Goal: Information Seeking & Learning: Check status

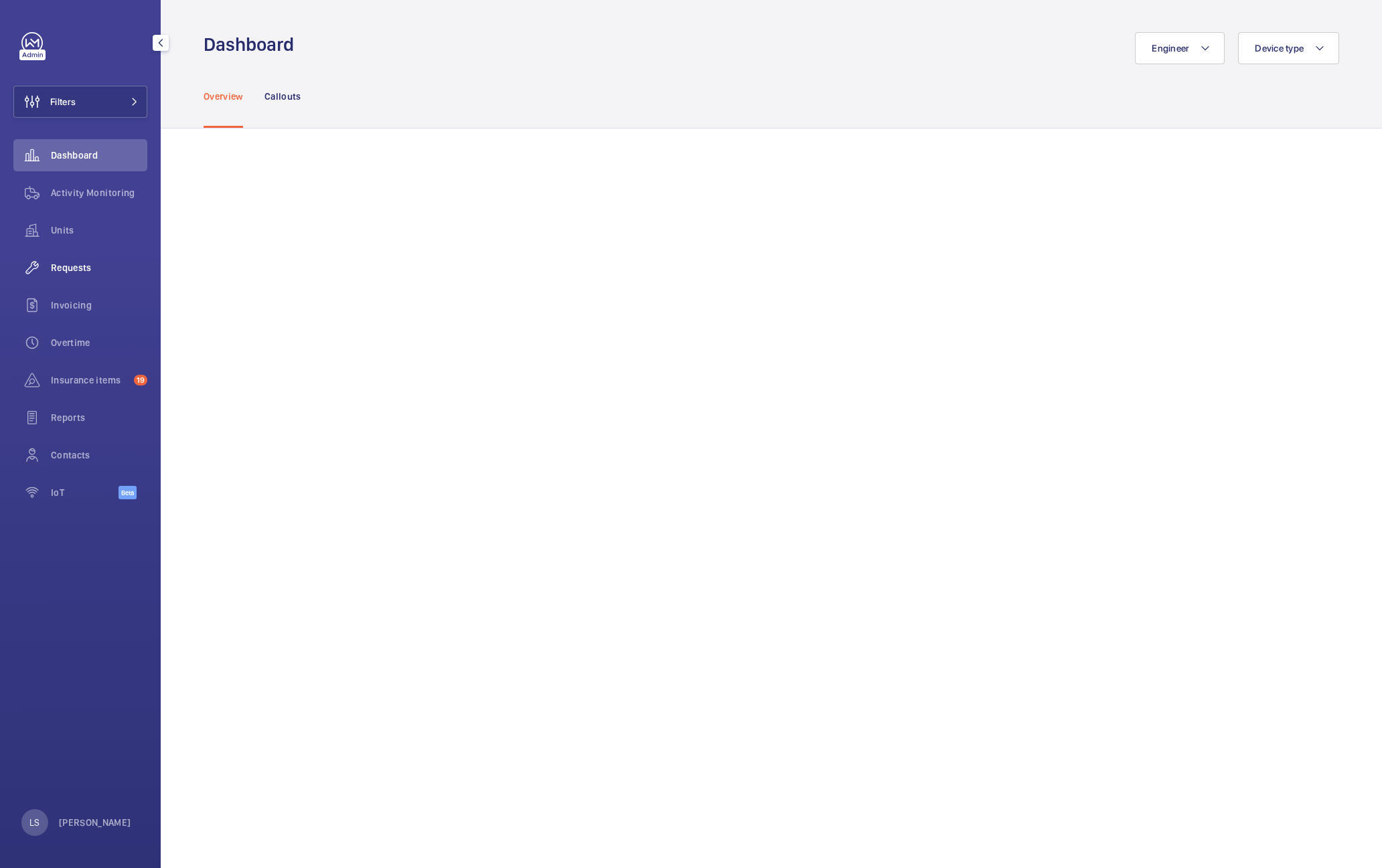
click at [64, 269] on span "Requests" at bounding box center [98, 268] width 97 height 13
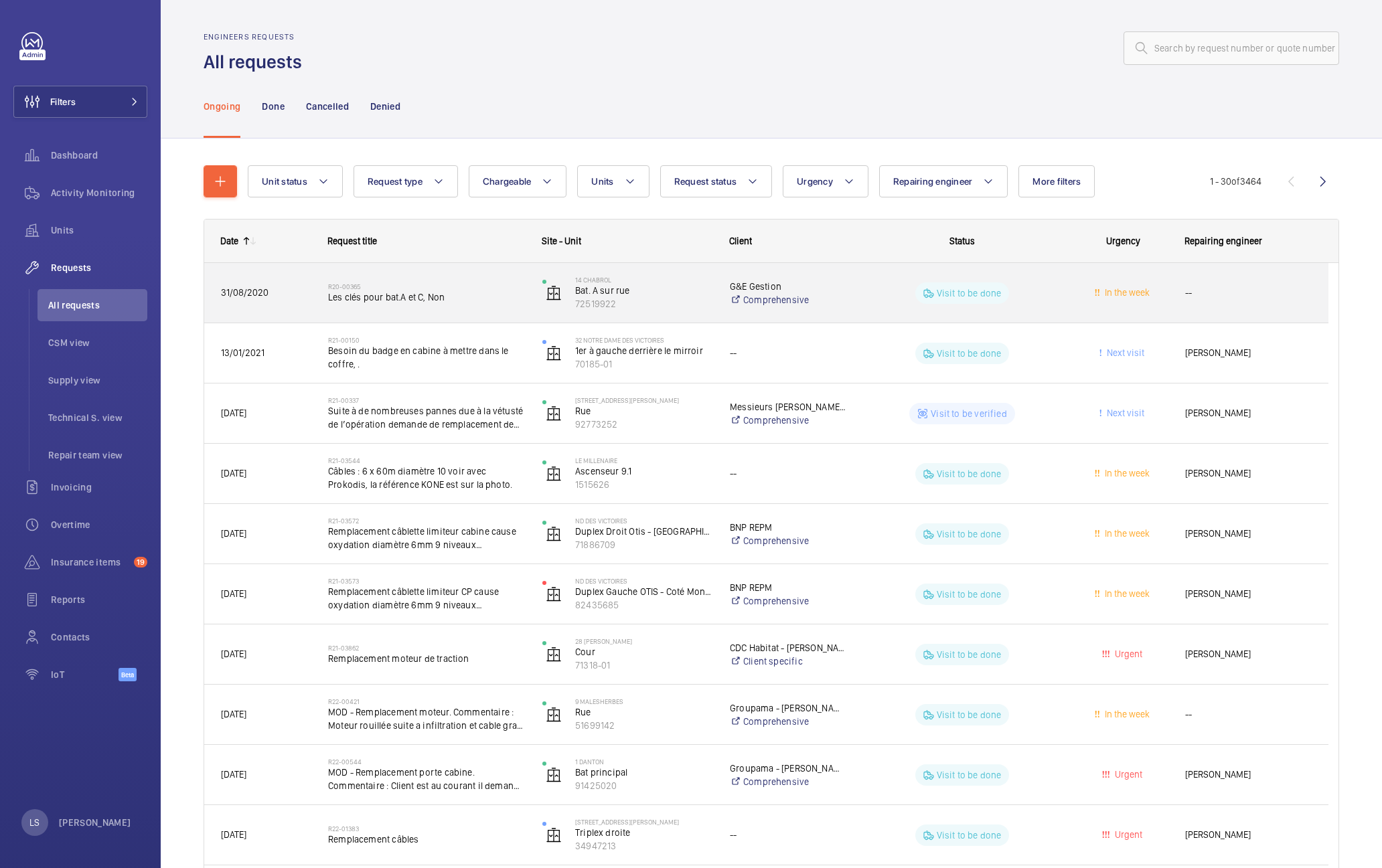
click at [499, 302] on span "Les clés pour bat.A et C, Non" at bounding box center [426, 296] width 197 height 13
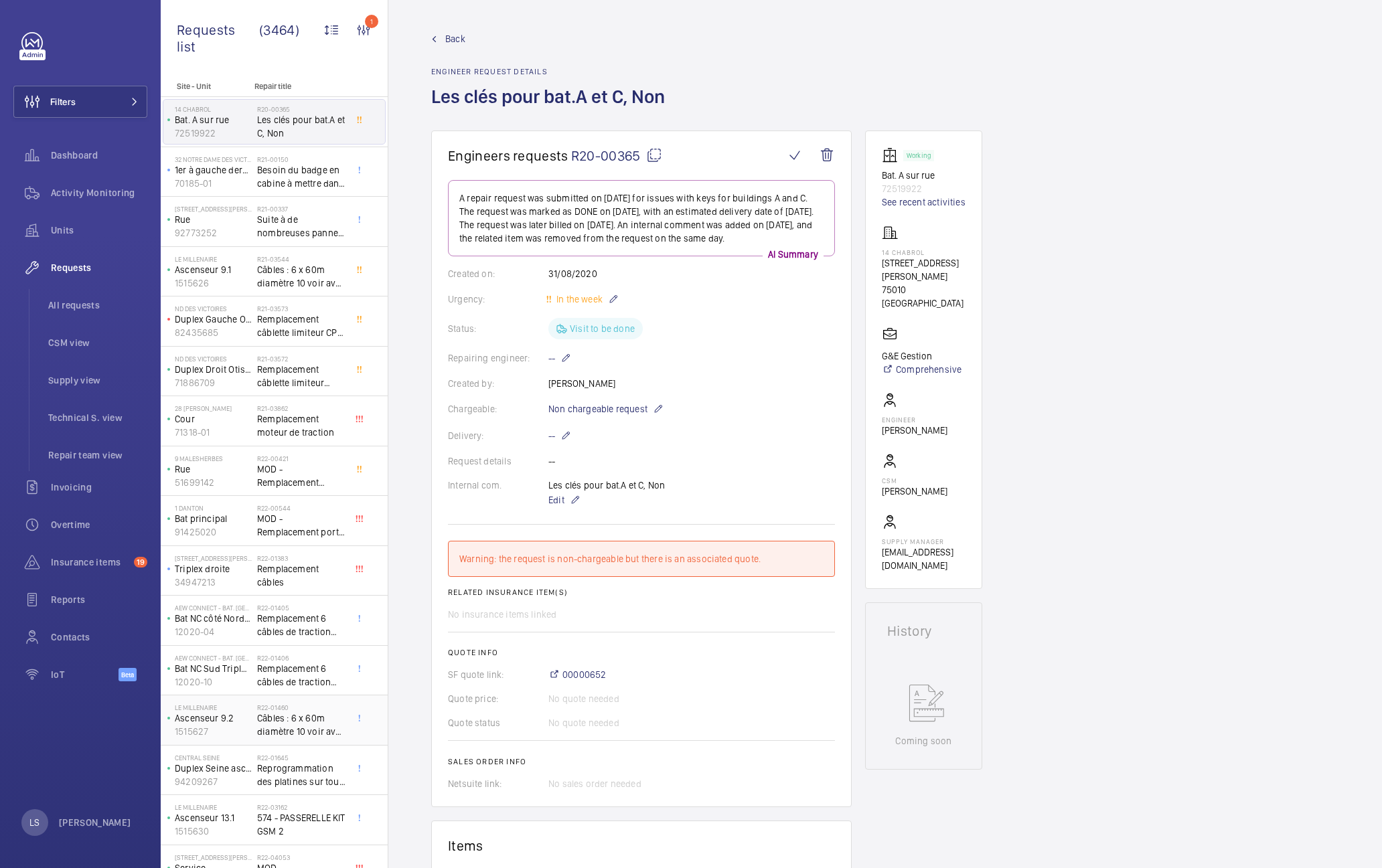
scroll to position [227, 0]
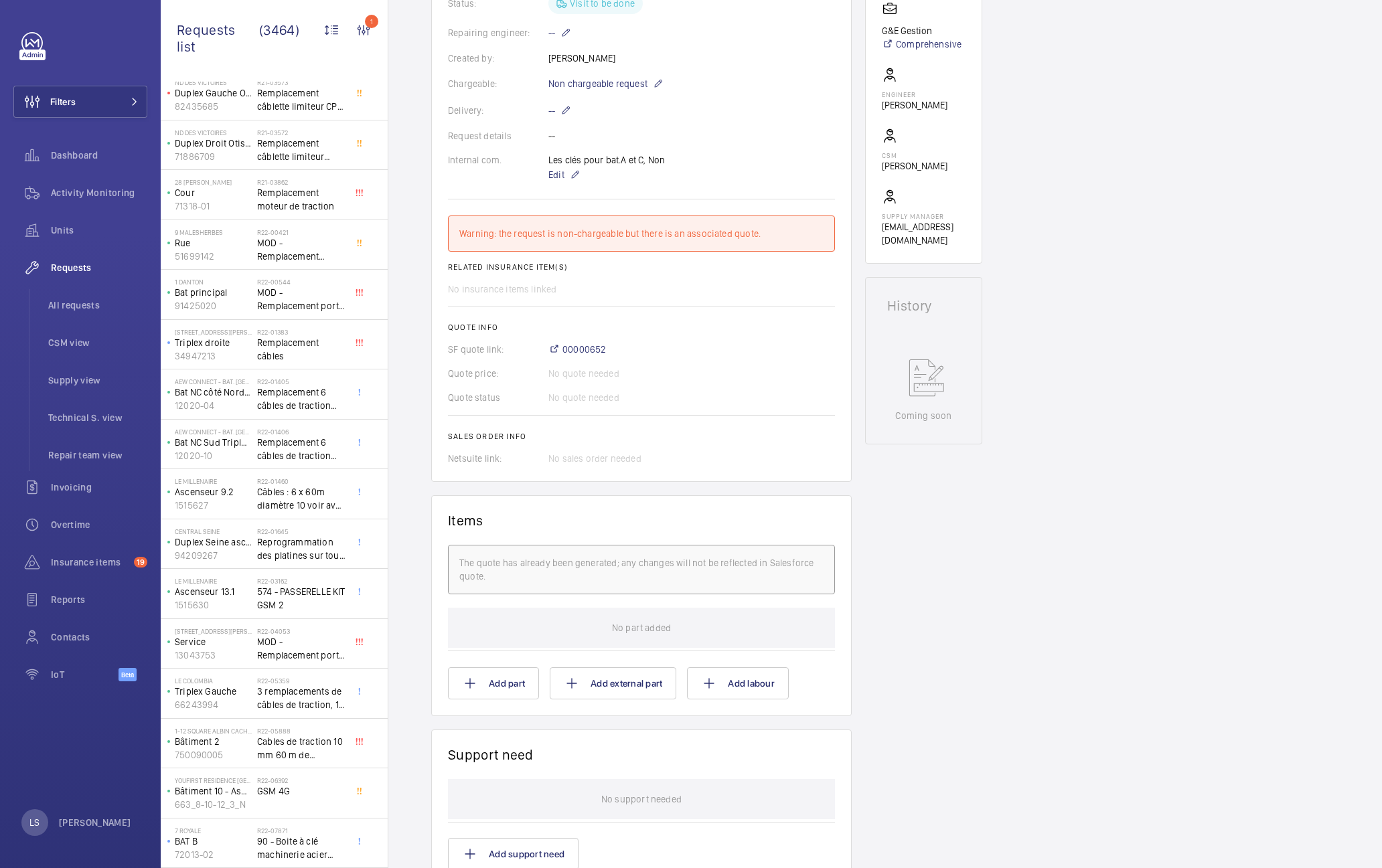
scroll to position [335, 0]
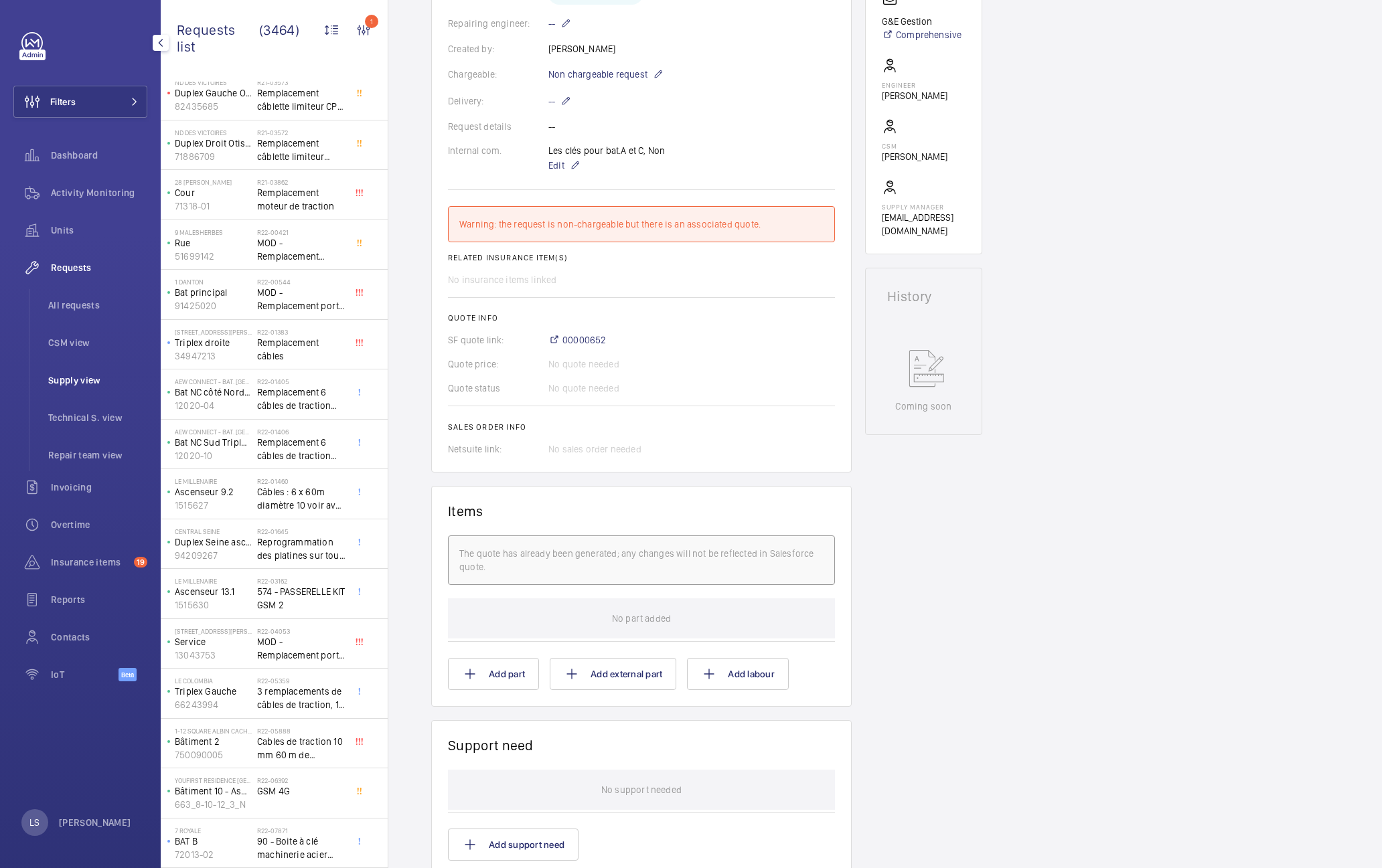
click at [93, 383] on span "Supply view" at bounding box center [98, 380] width 99 height 13
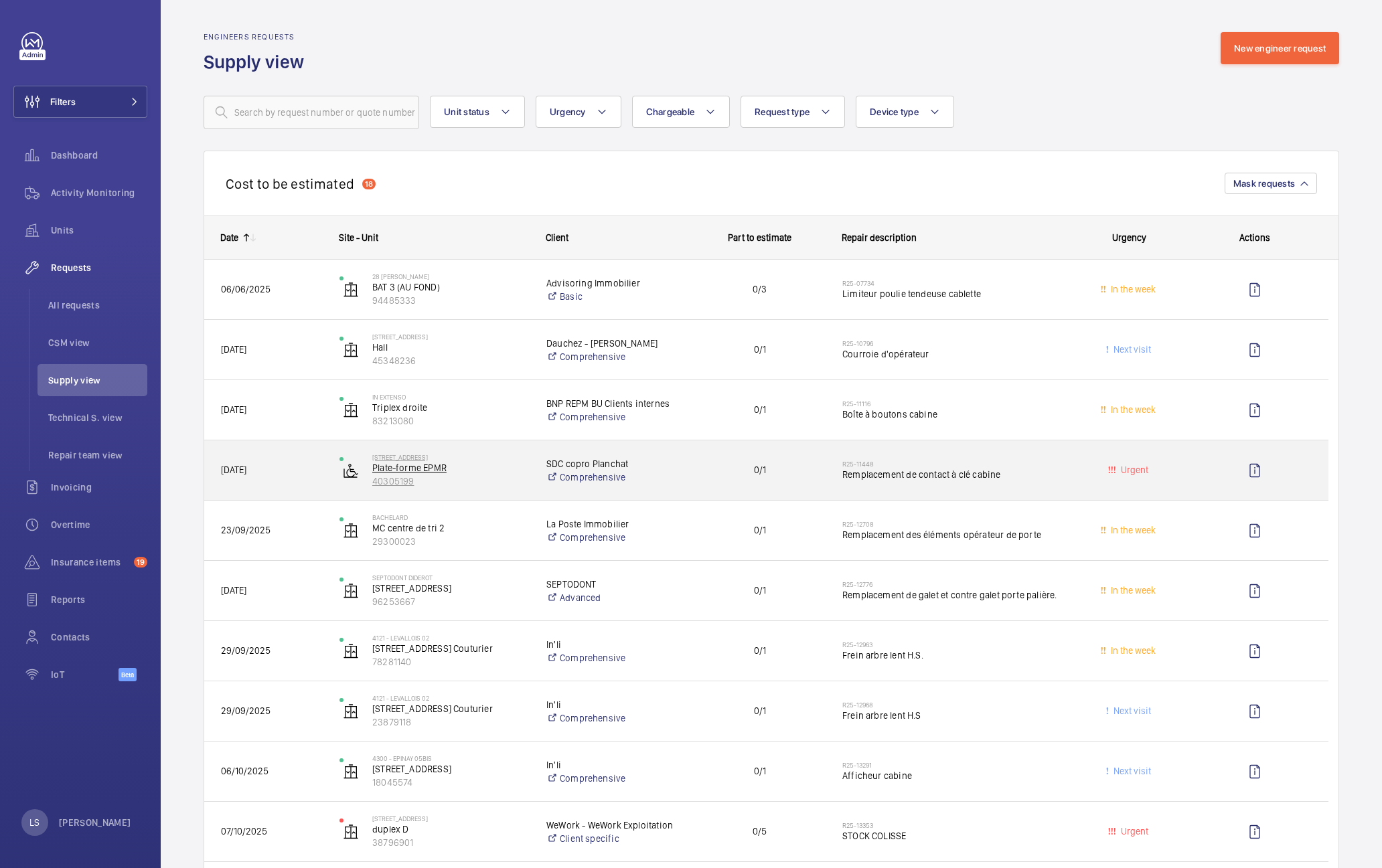
click at [491, 484] on p "40305199" at bounding box center [451, 481] width 157 height 13
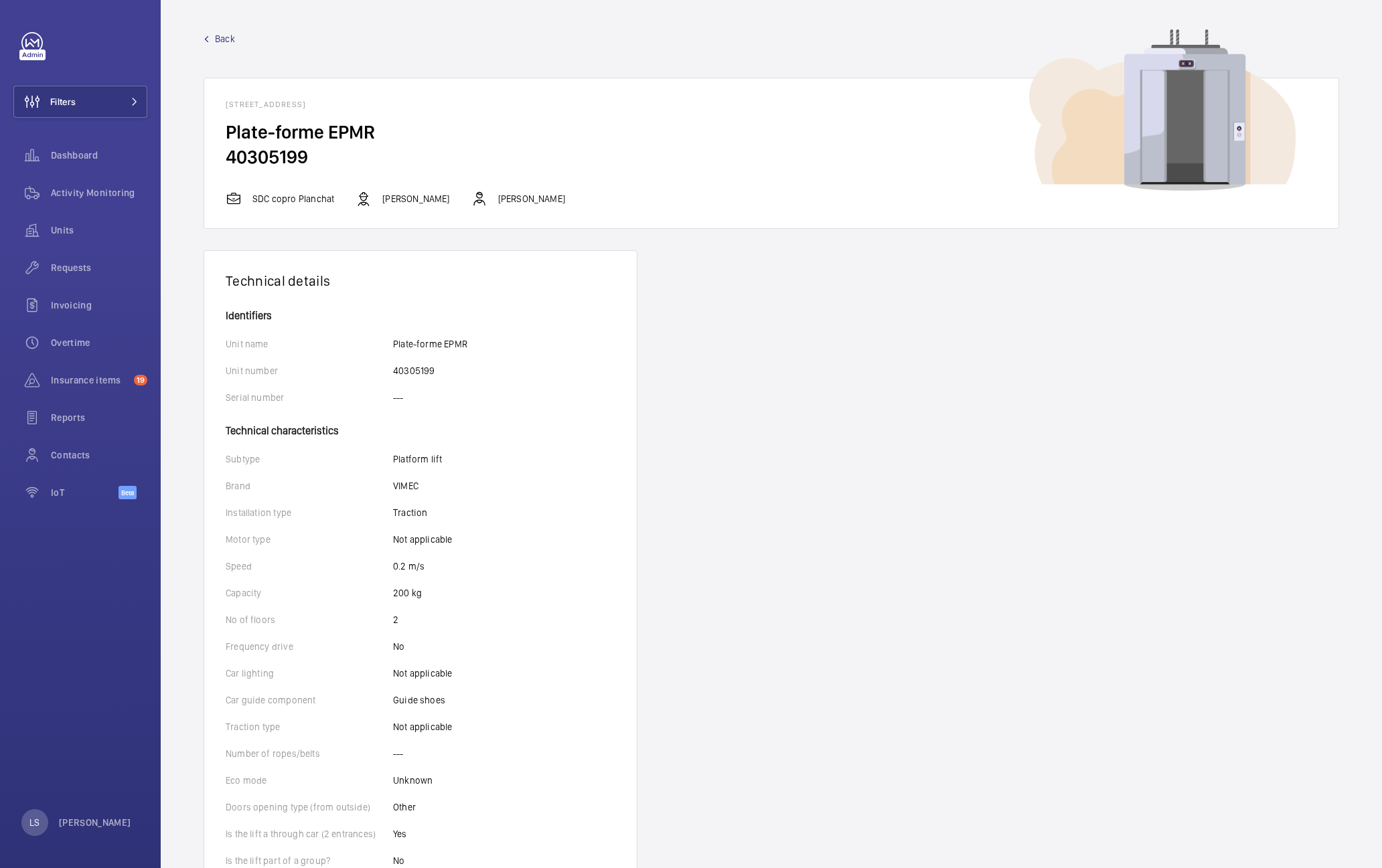
click at [204, 37] on mat-icon at bounding box center [207, 38] width 6 height 6
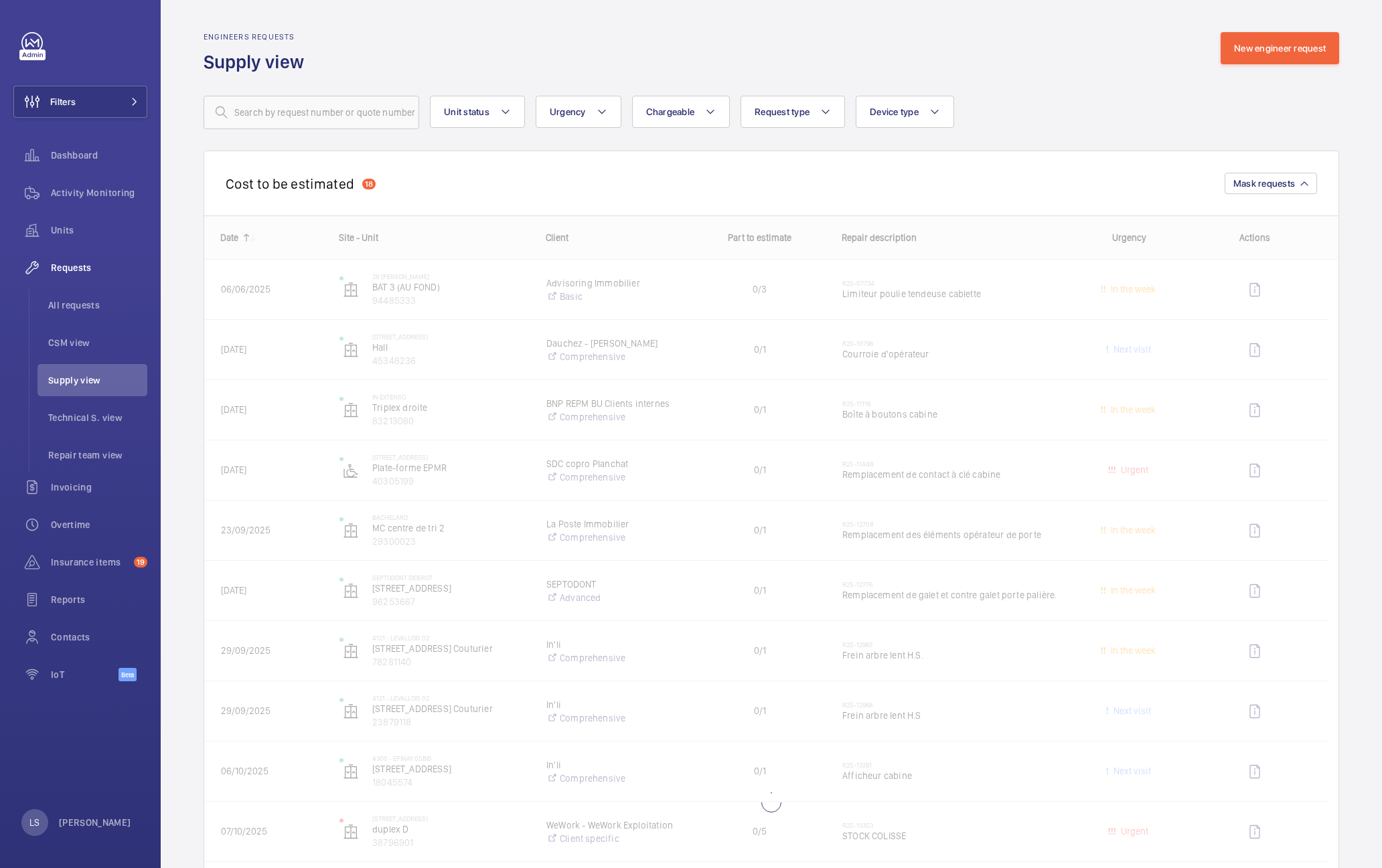
click at [501, 663] on div at bounding box center [770, 780] width 1134 height 1129
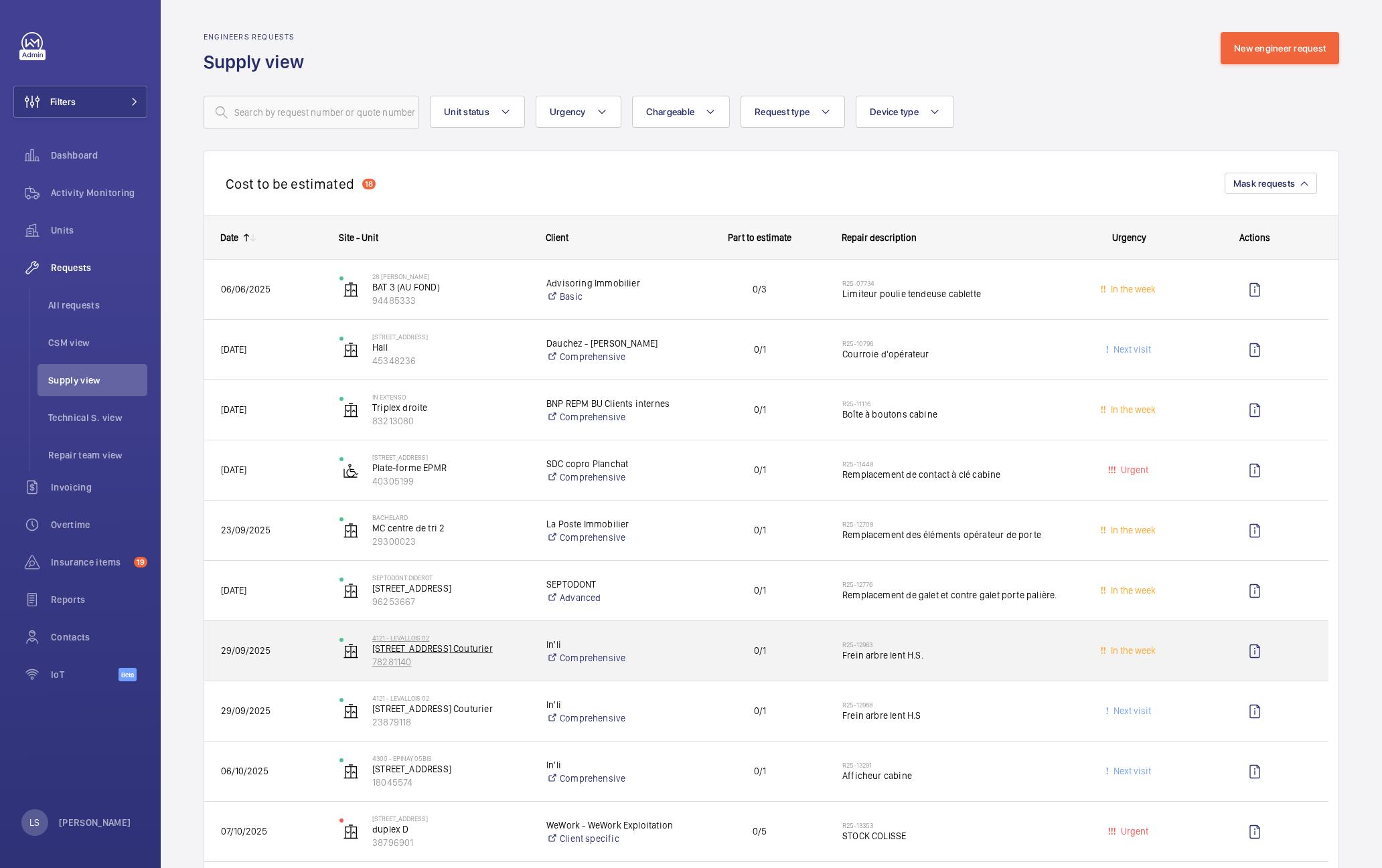
click at [472, 653] on p "[STREET_ADDRESS] Couturier" at bounding box center [451, 648] width 157 height 13
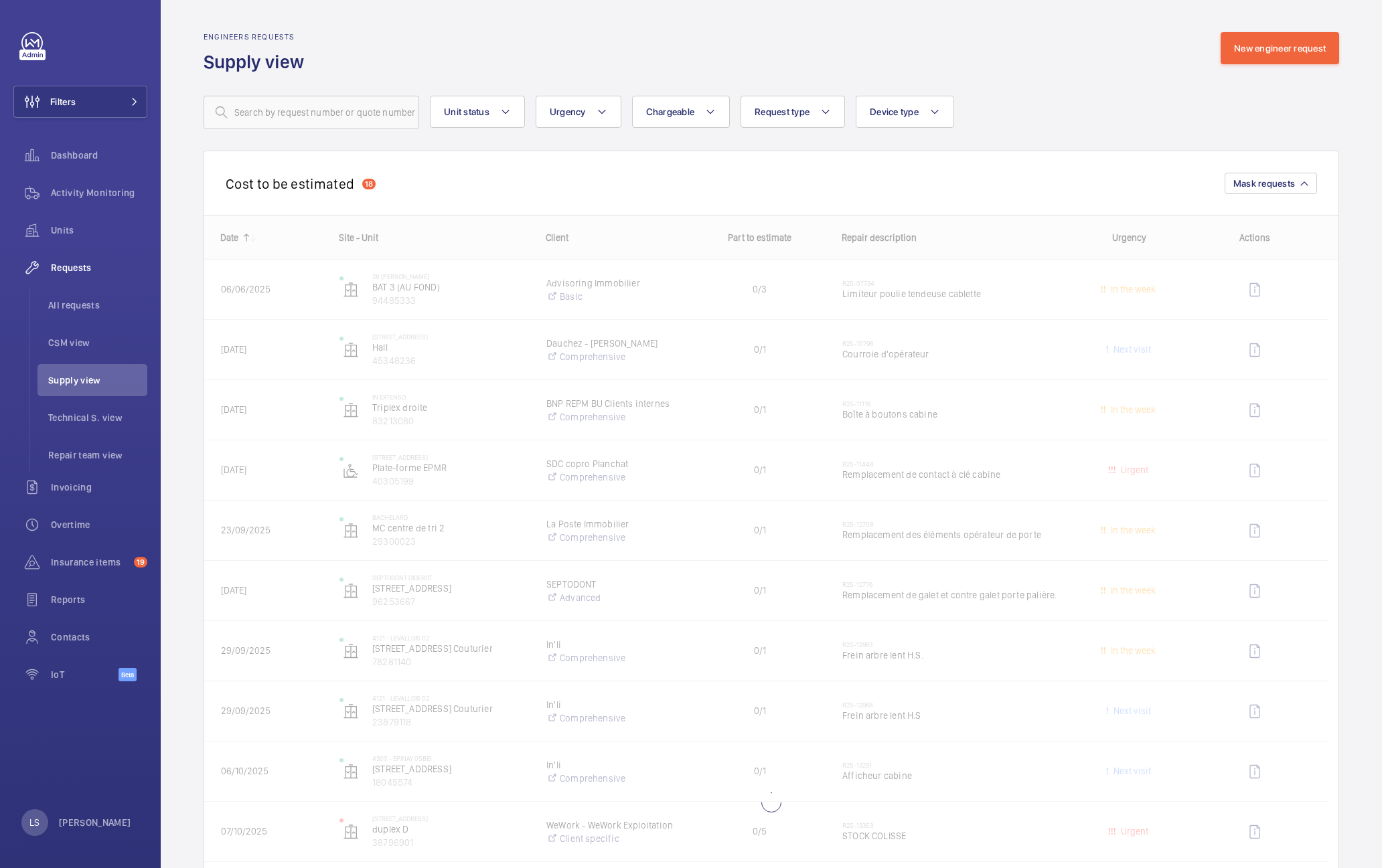
scroll to position [469, 0]
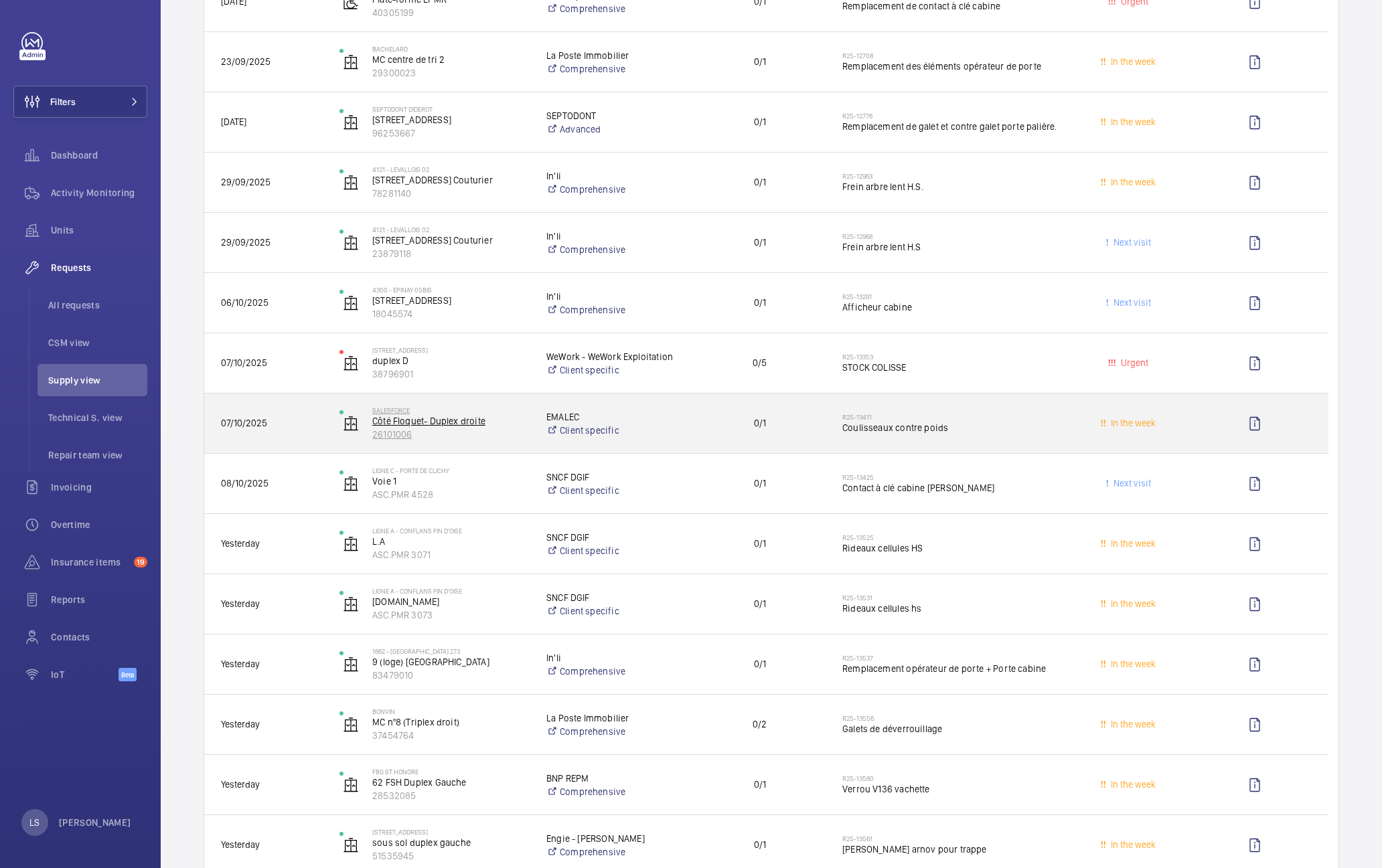
click at [525, 437] on p "26101006" at bounding box center [451, 434] width 157 height 13
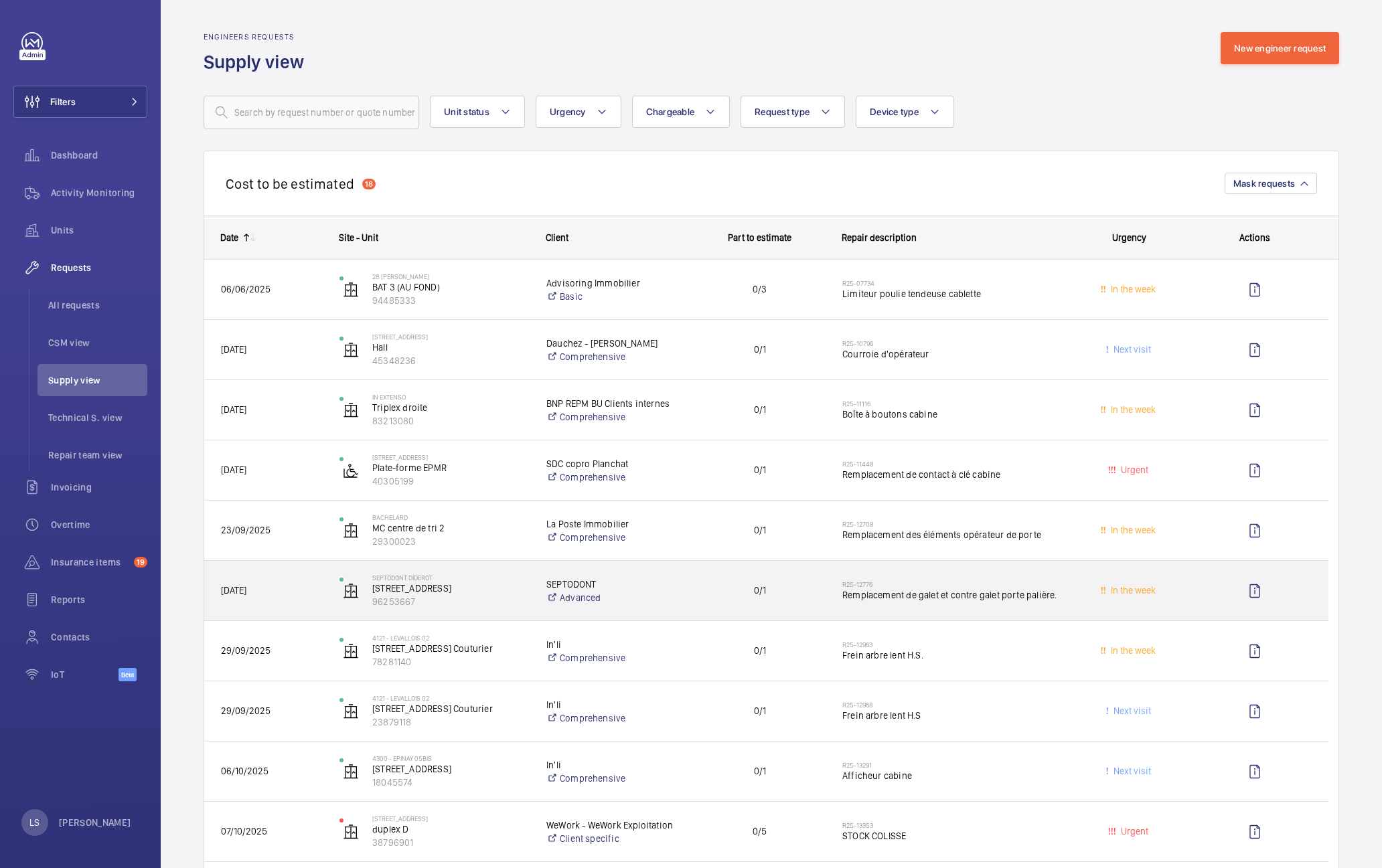
click at [274, 598] on span "[DATE]" at bounding box center [272, 591] width 101 height 16
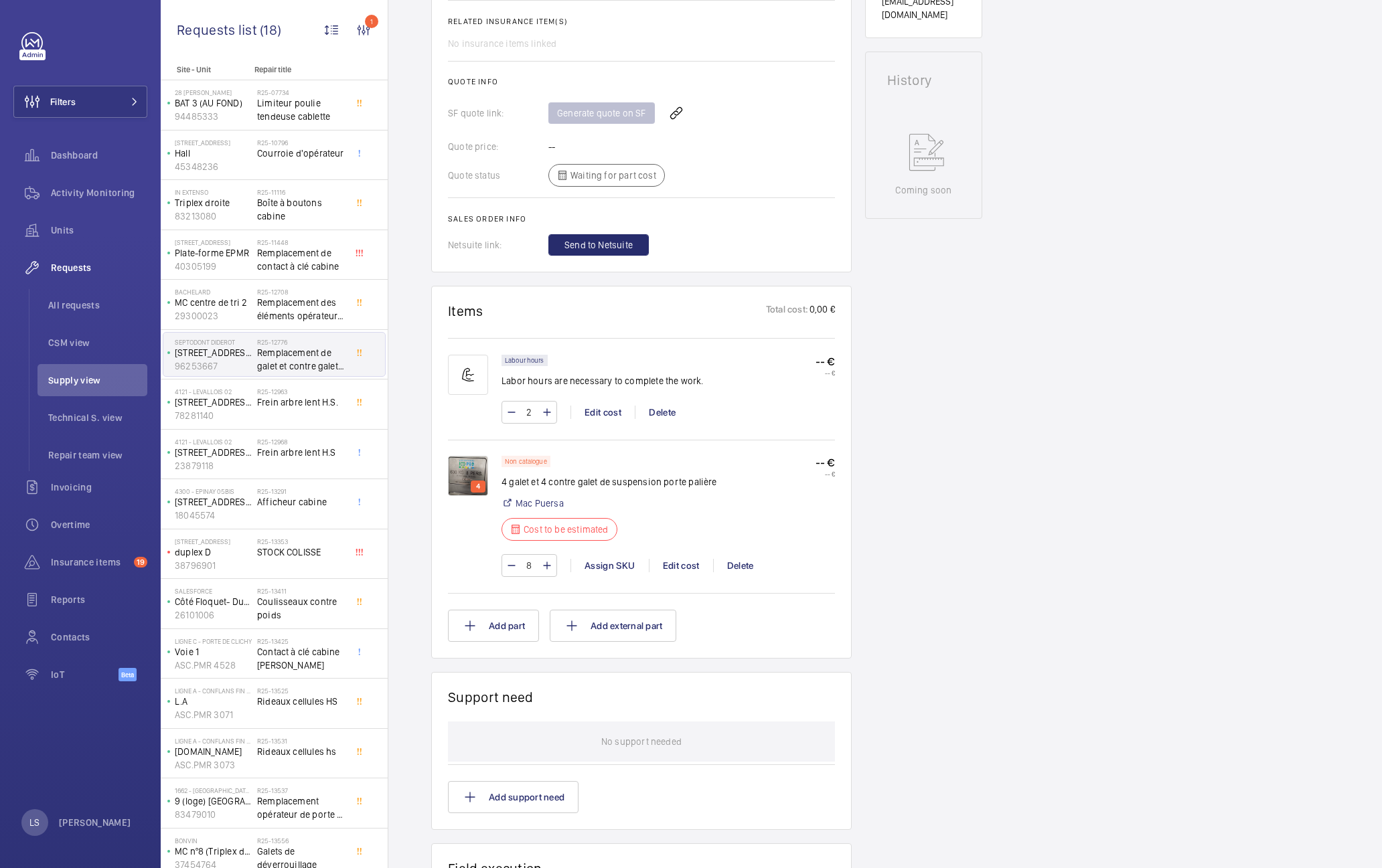
scroll to position [602, 0]
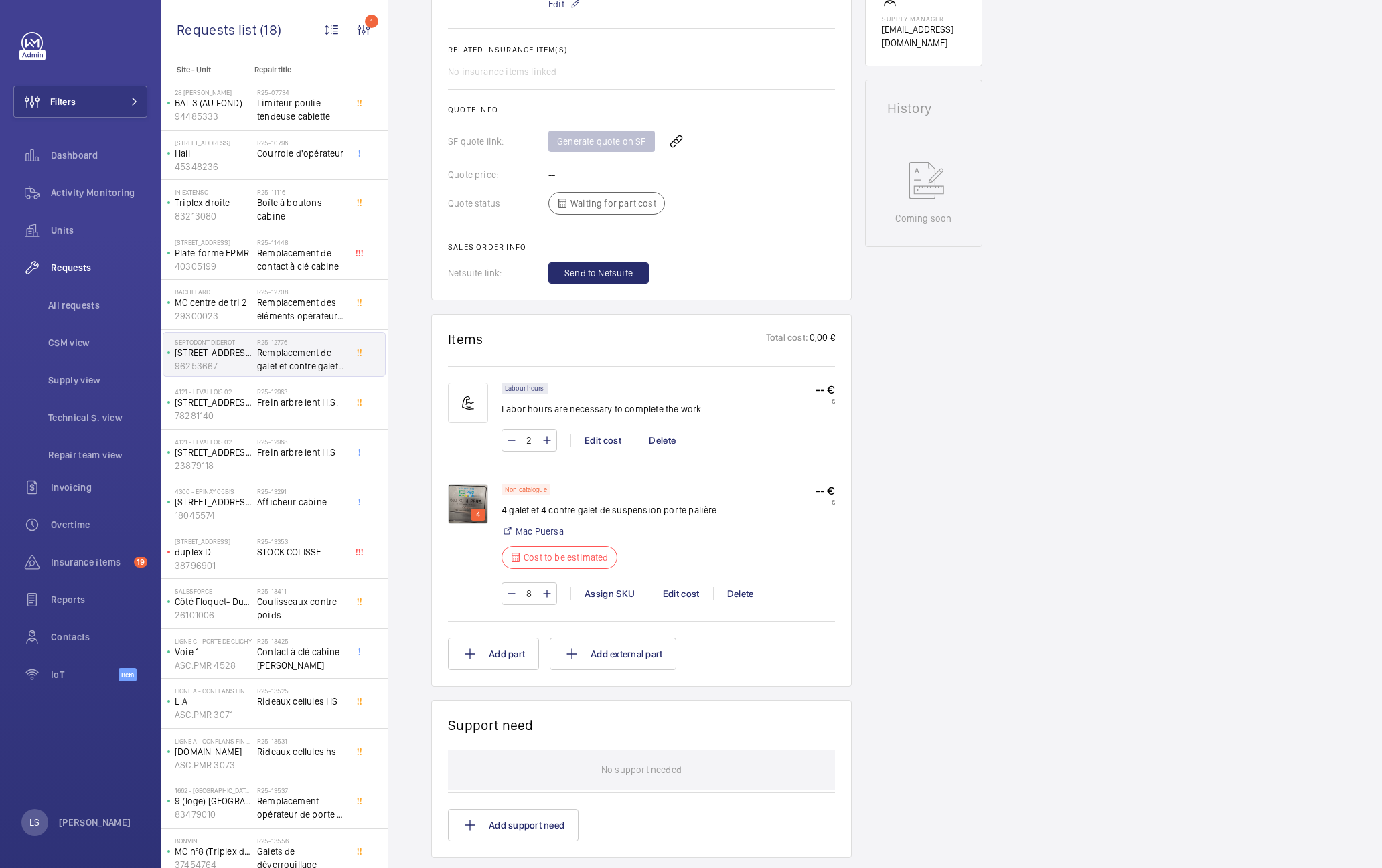
scroll to position [536, 0]
click at [287, 203] on span "Boîte à boutons cabine" at bounding box center [301, 209] width 88 height 27
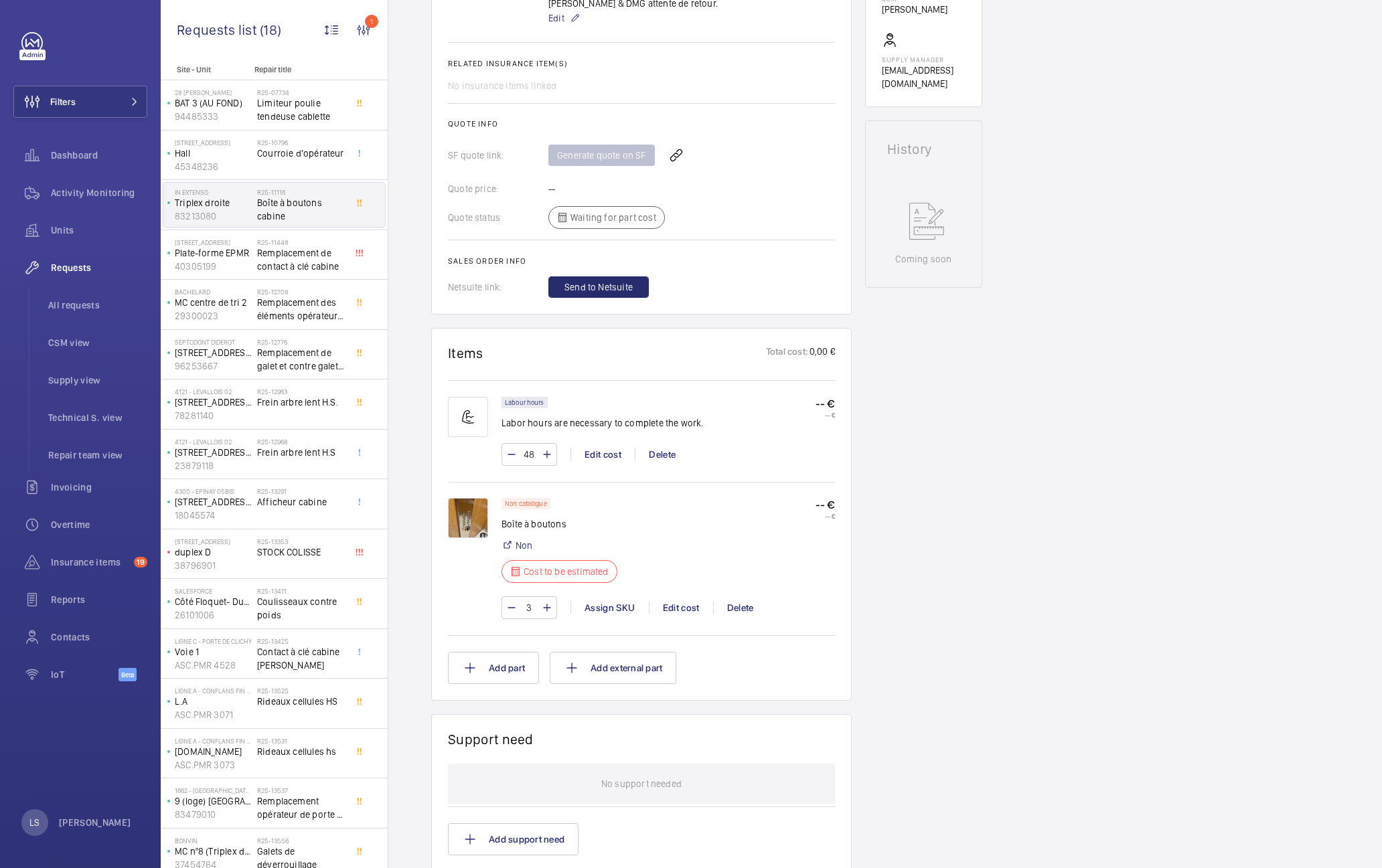
scroll to position [482, 0]
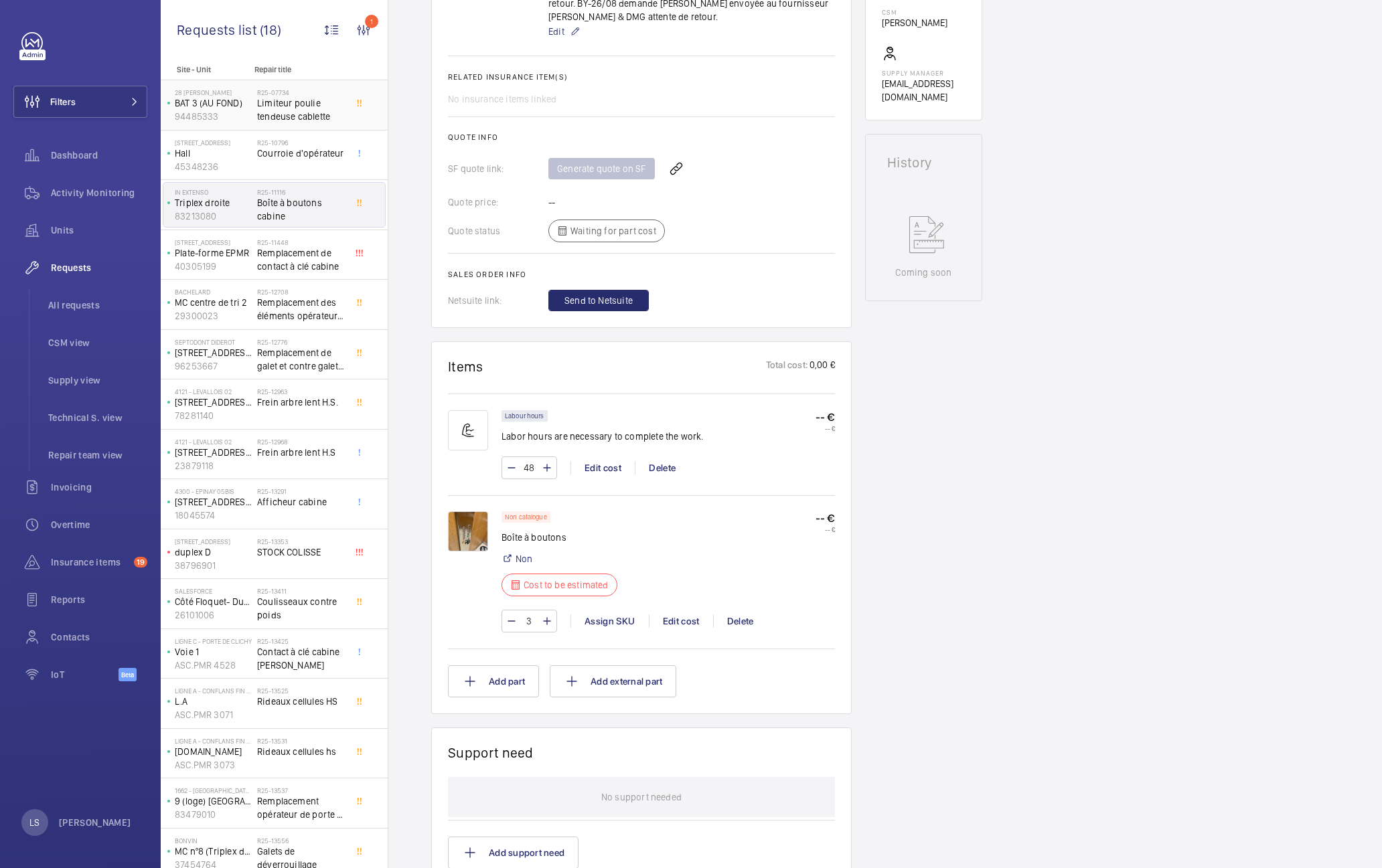
click at [294, 124] on div "R25-07734 Limiteur poulie tendeuse cablette" at bounding box center [301, 107] width 88 height 39
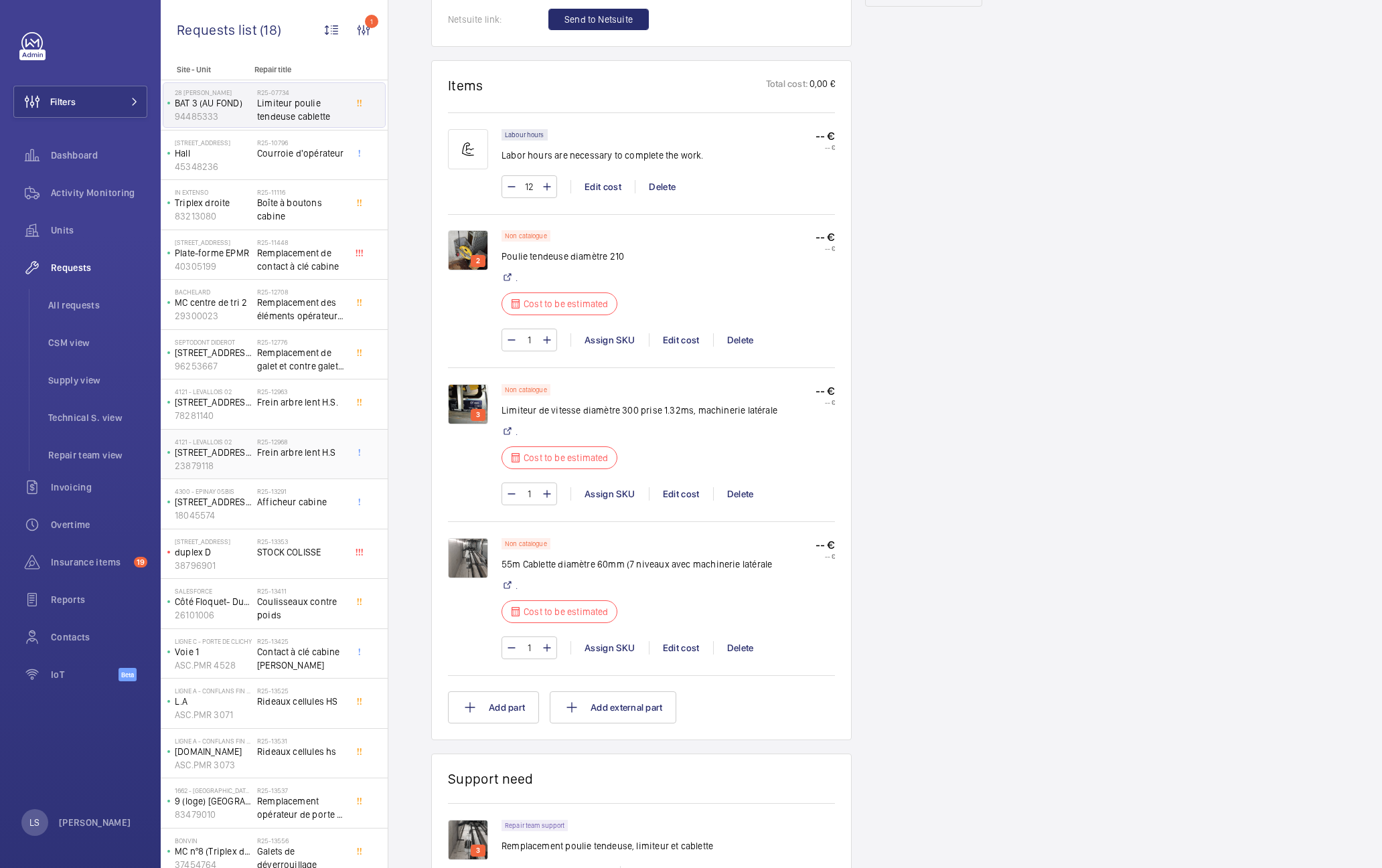
scroll to position [776, 0]
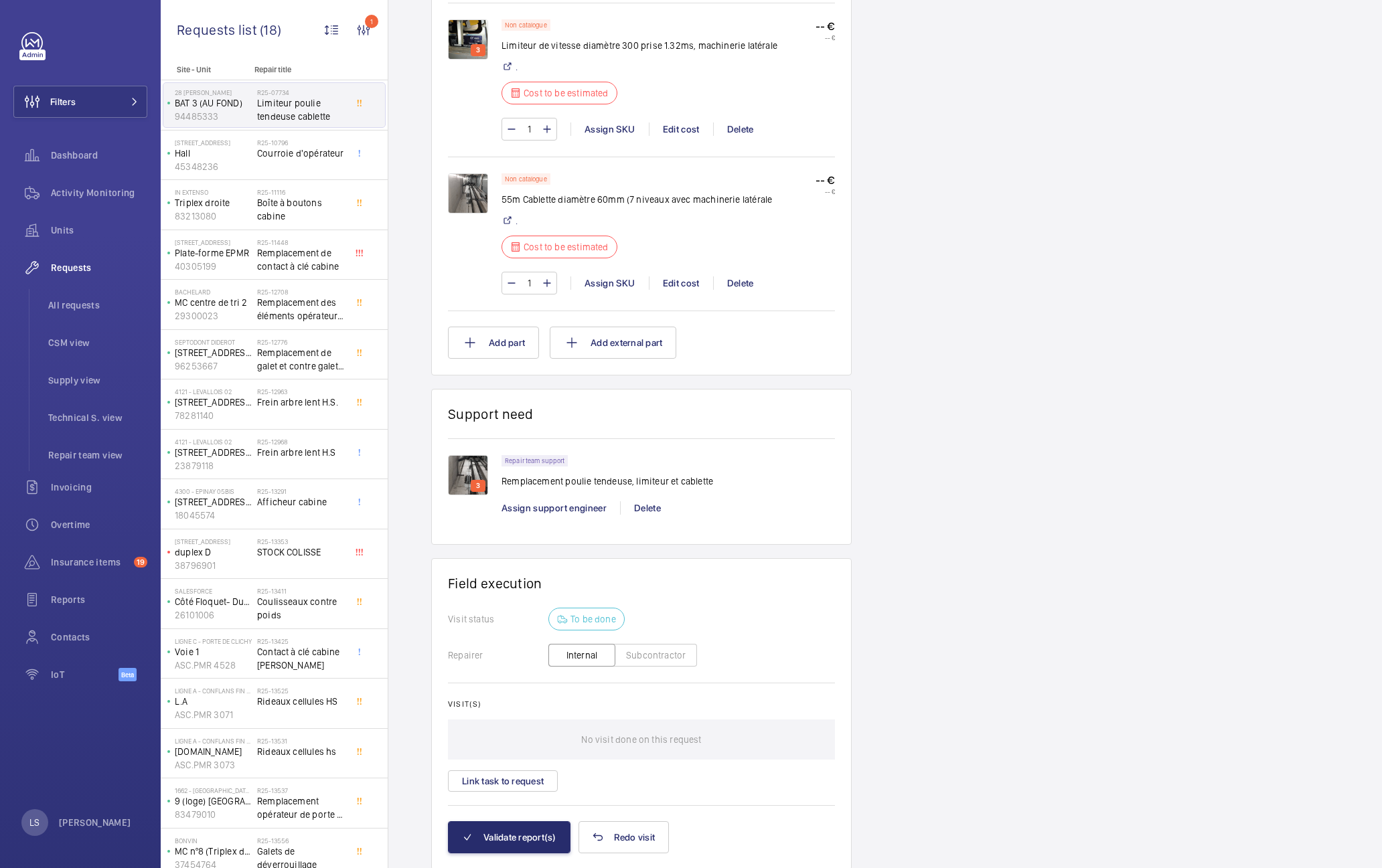
scroll to position [1186, 0]
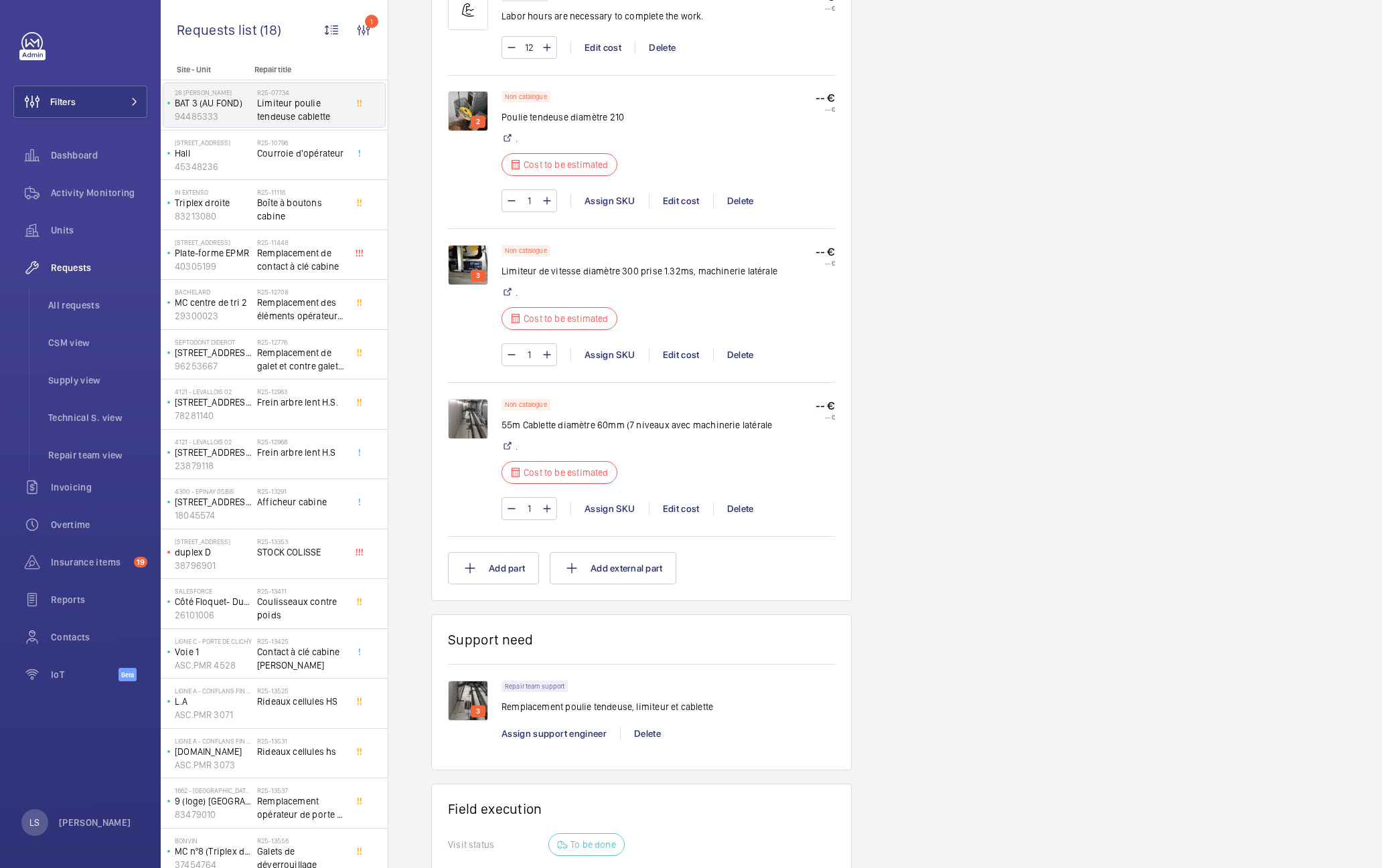
scroll to position [804, 0]
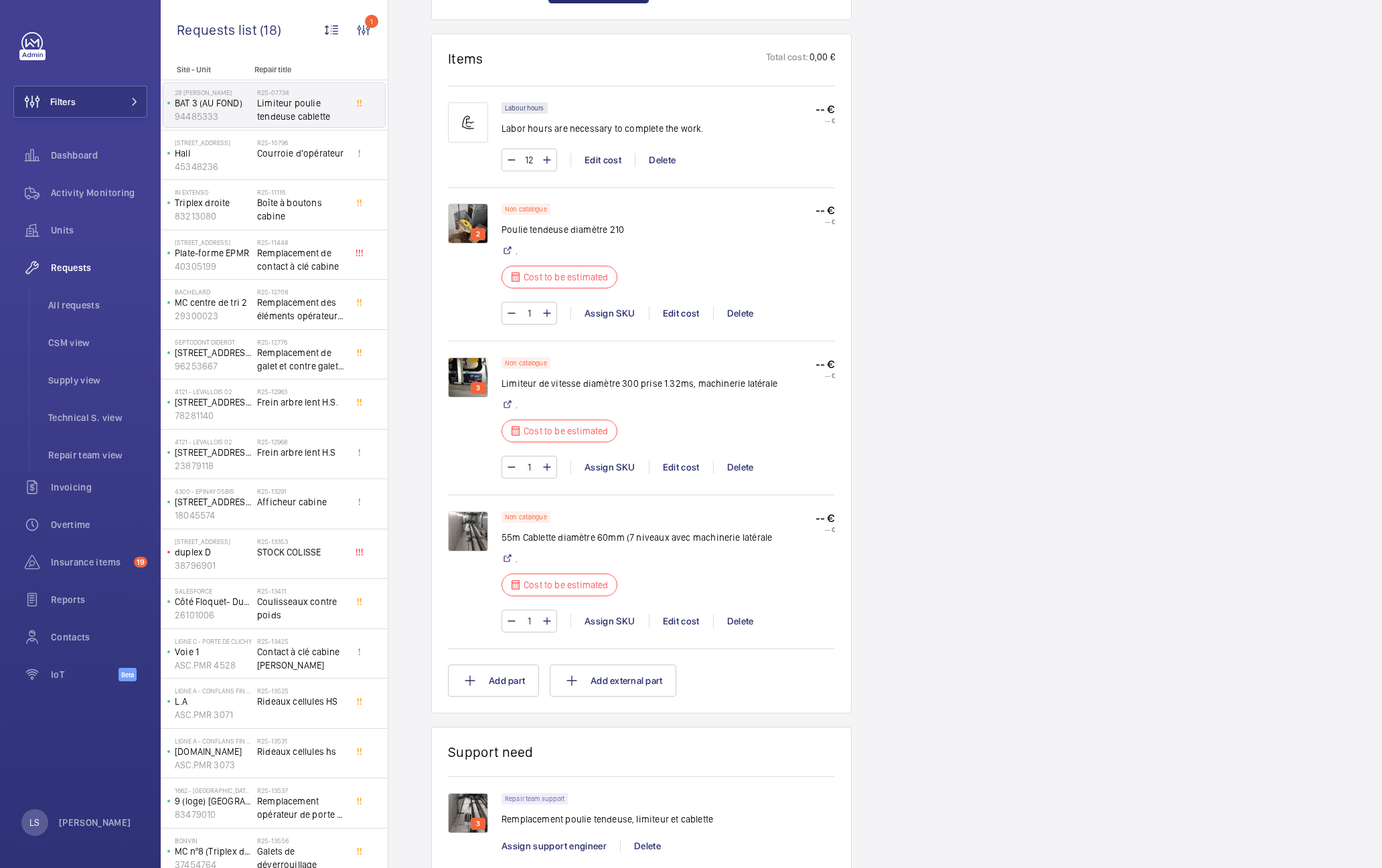
click at [452, 221] on img at bounding box center [468, 224] width 40 height 40
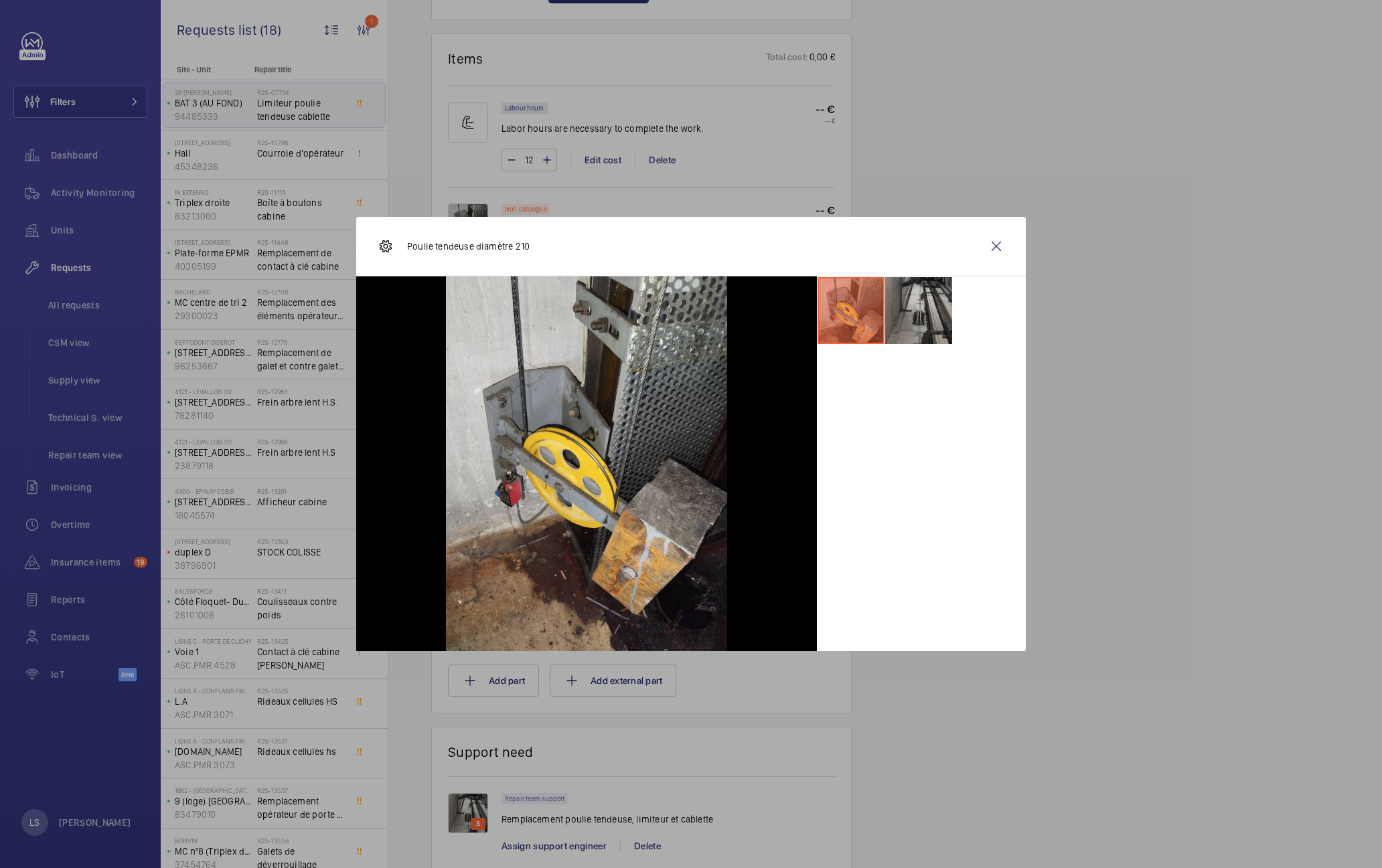
click at [930, 328] on li at bounding box center [918, 310] width 67 height 67
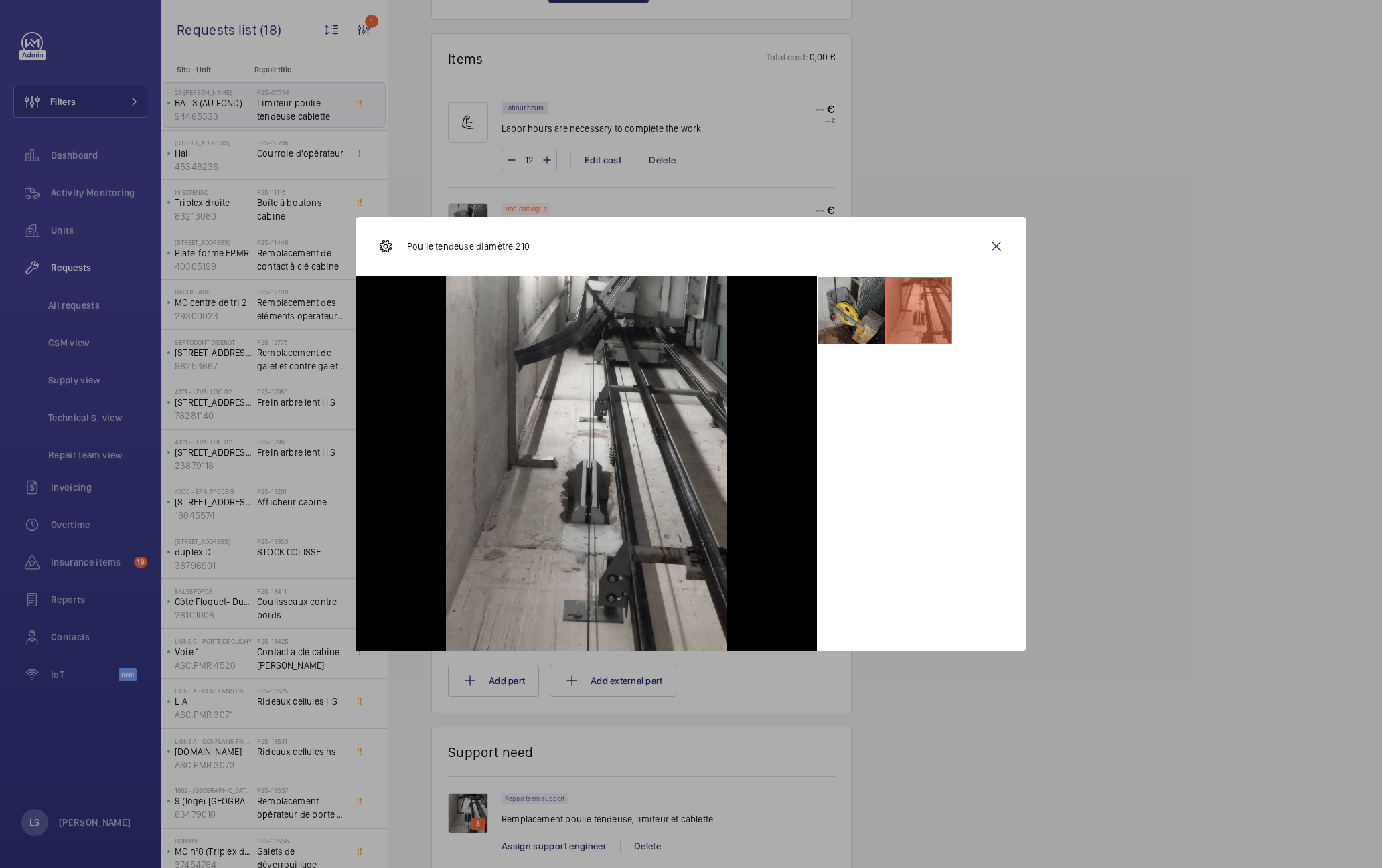
click at [845, 317] on li at bounding box center [850, 310] width 67 height 67
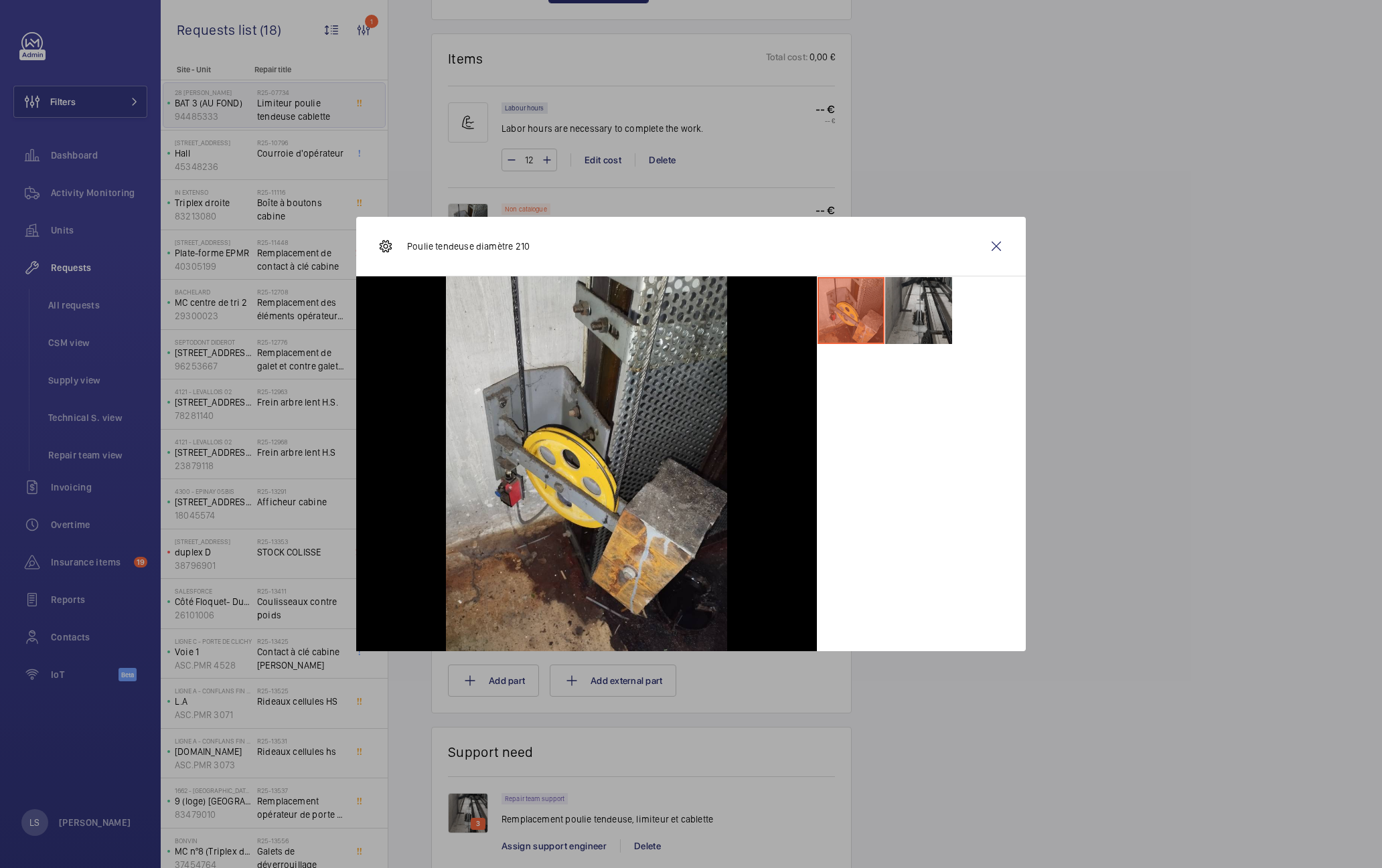
click at [908, 318] on li at bounding box center [918, 310] width 67 height 67
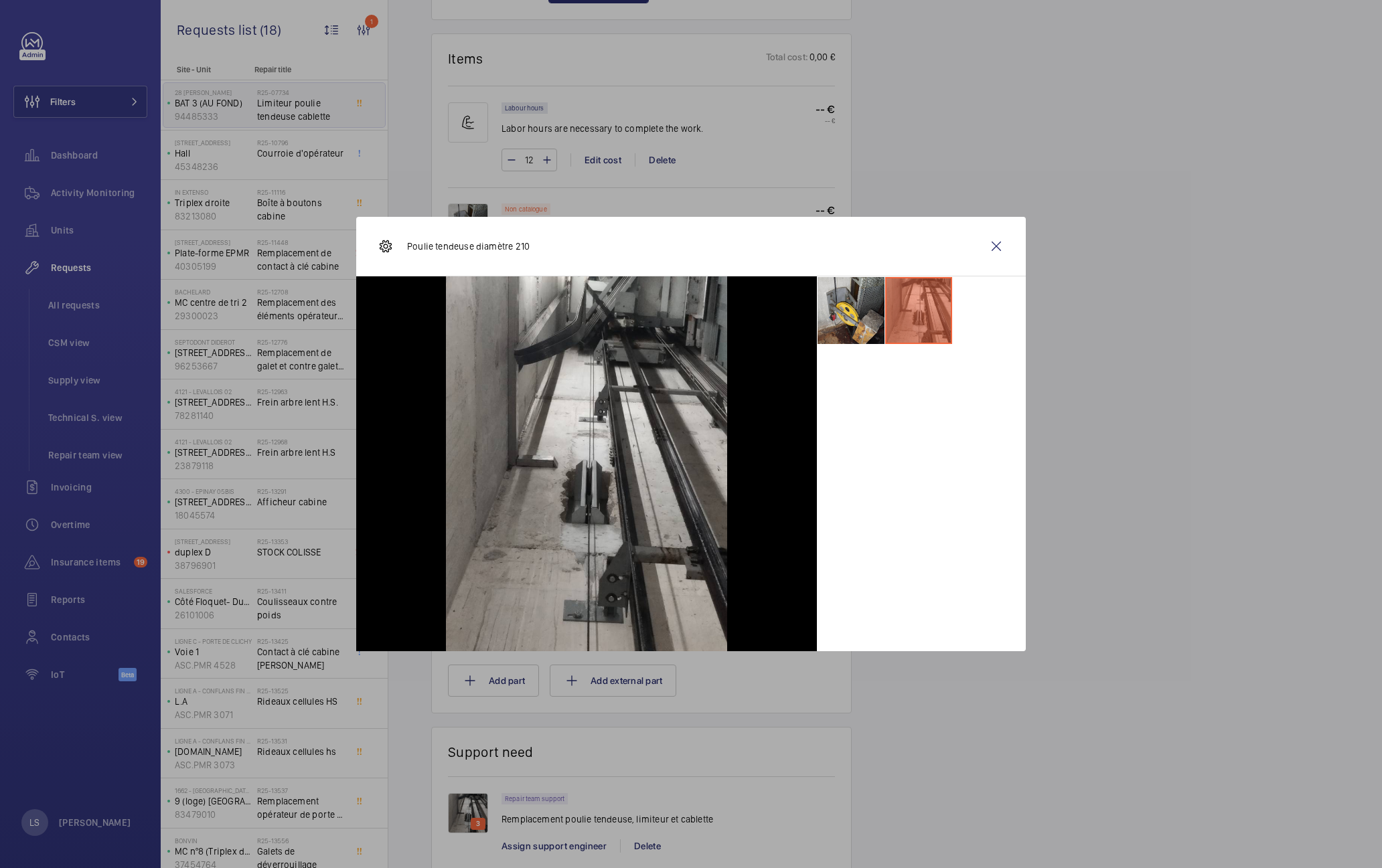
click at [1094, 356] on div at bounding box center [691, 434] width 1382 height 868
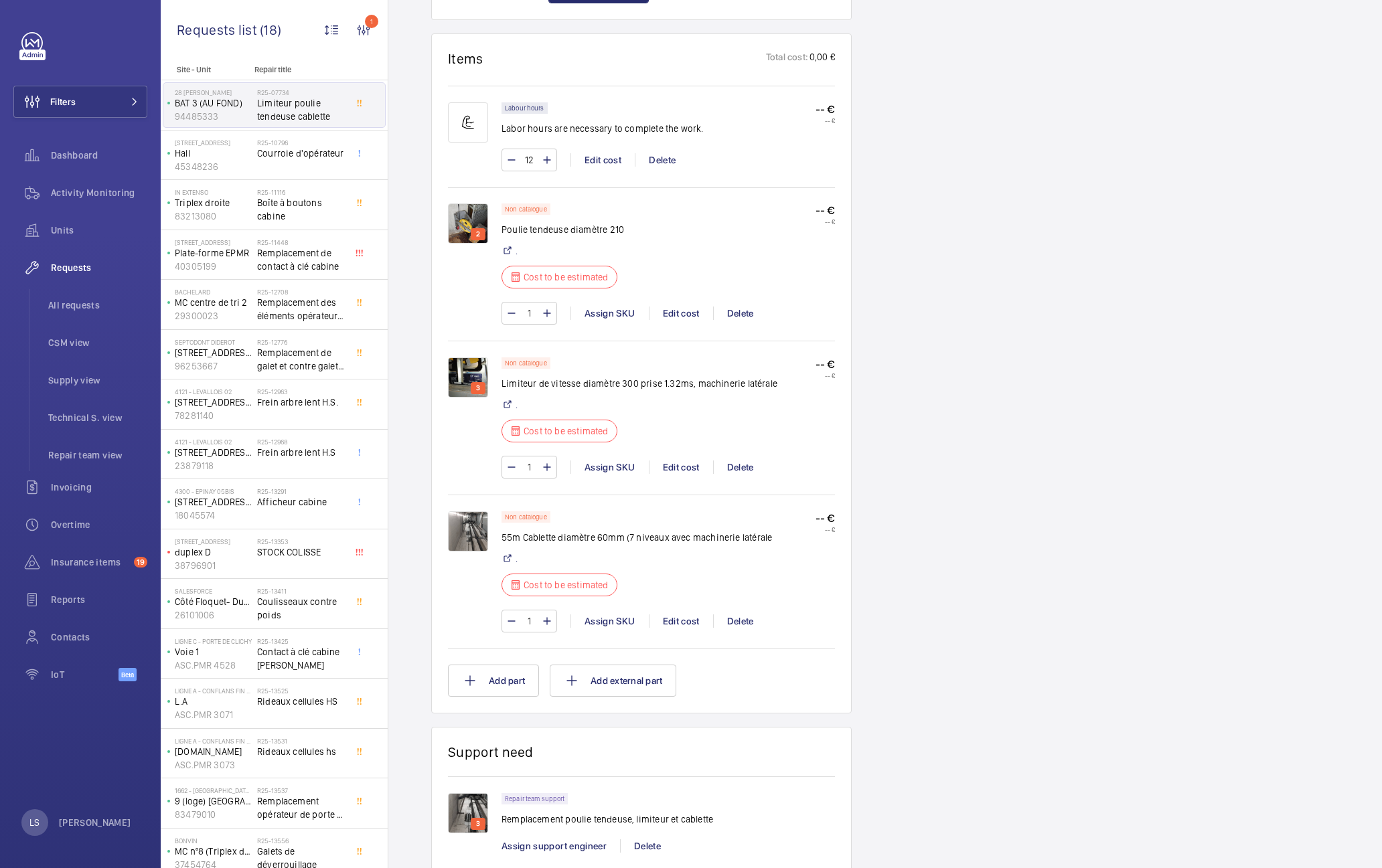
click at [473, 383] on p "3" at bounding box center [478, 389] width 10 height 12
click at [455, 373] on img at bounding box center [468, 377] width 40 height 40
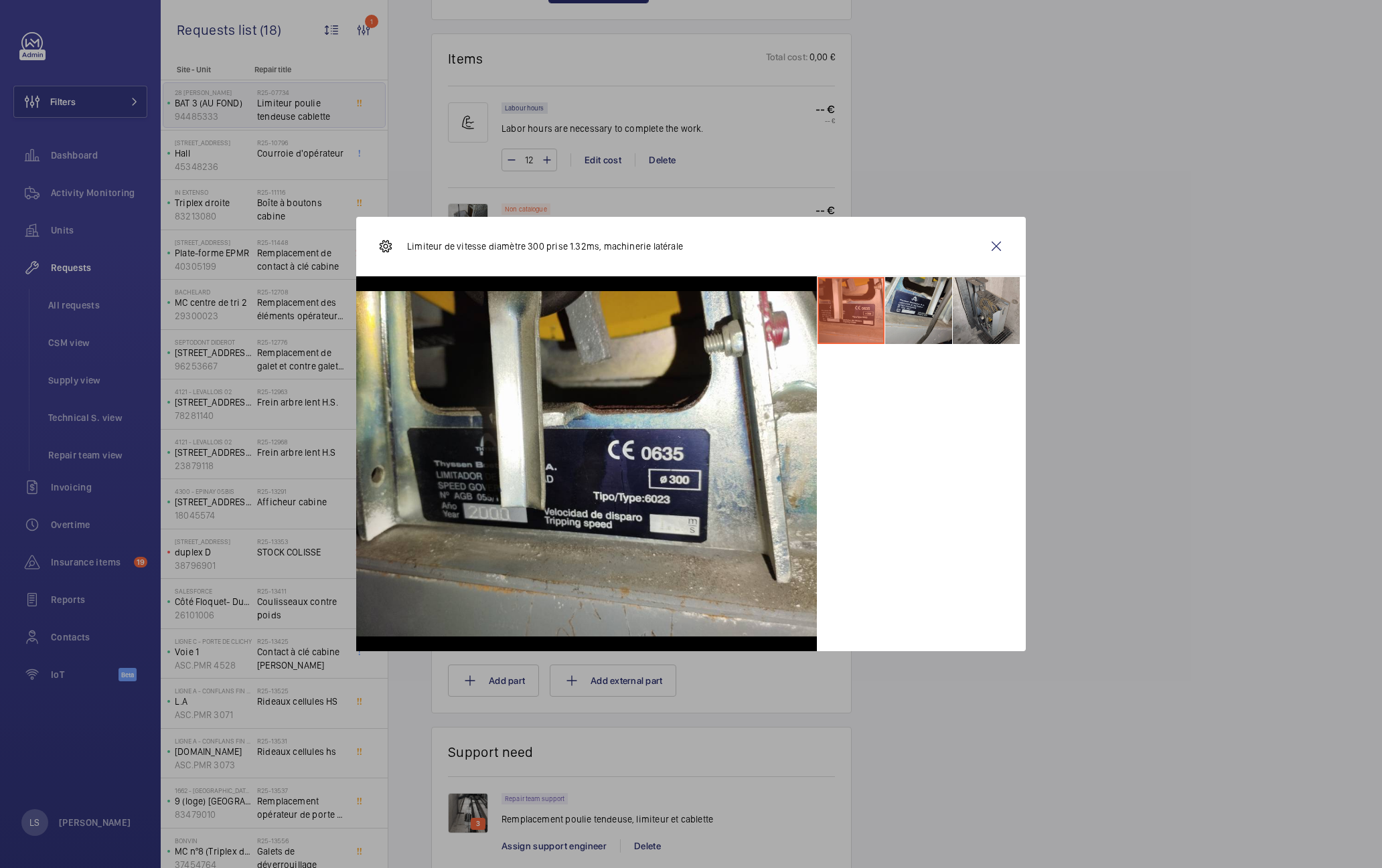
click at [914, 315] on li at bounding box center [918, 310] width 67 height 67
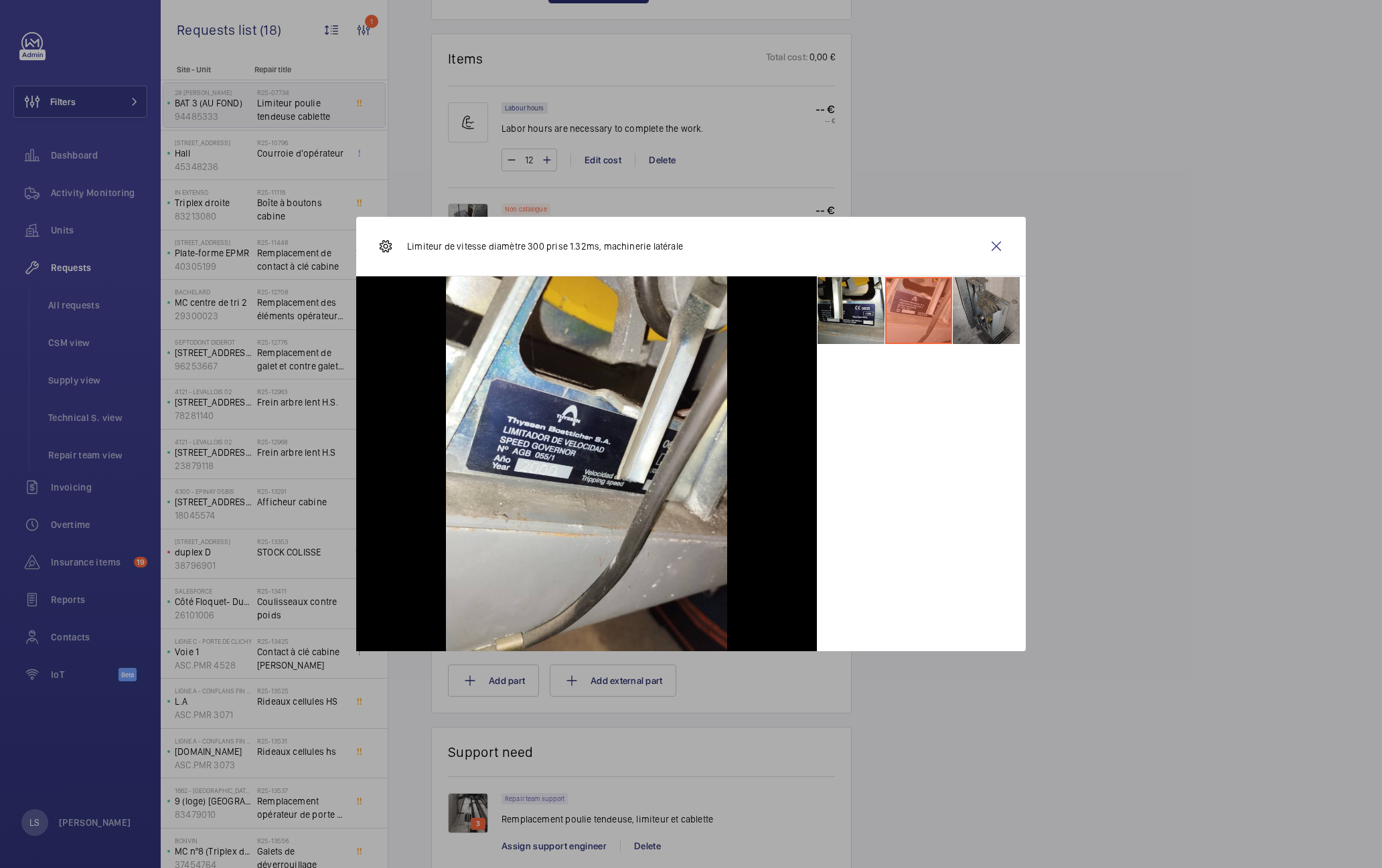
click at [980, 317] on li at bounding box center [986, 310] width 67 height 67
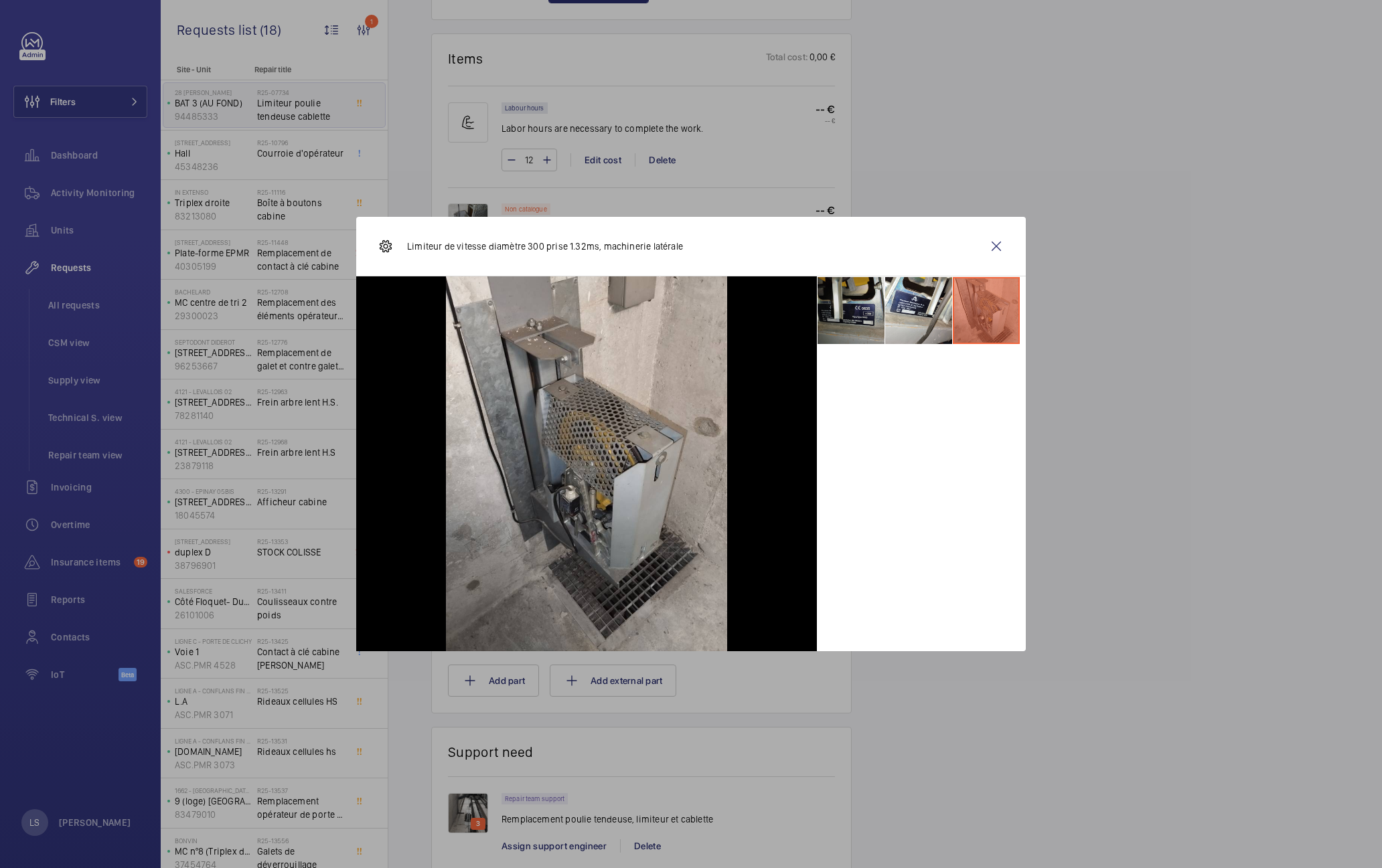
click at [839, 322] on li at bounding box center [850, 310] width 67 height 67
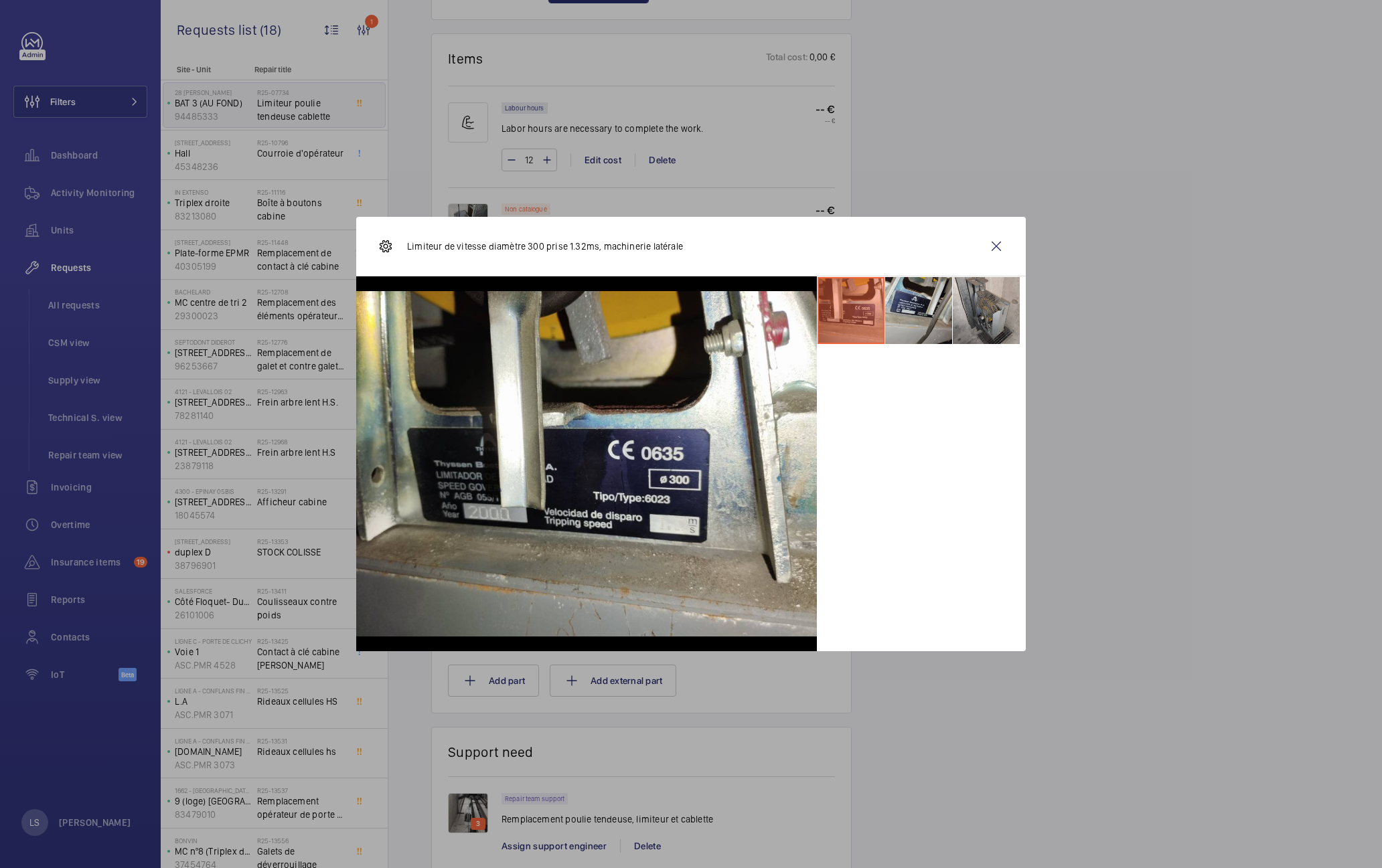
click at [923, 328] on li at bounding box center [918, 310] width 67 height 67
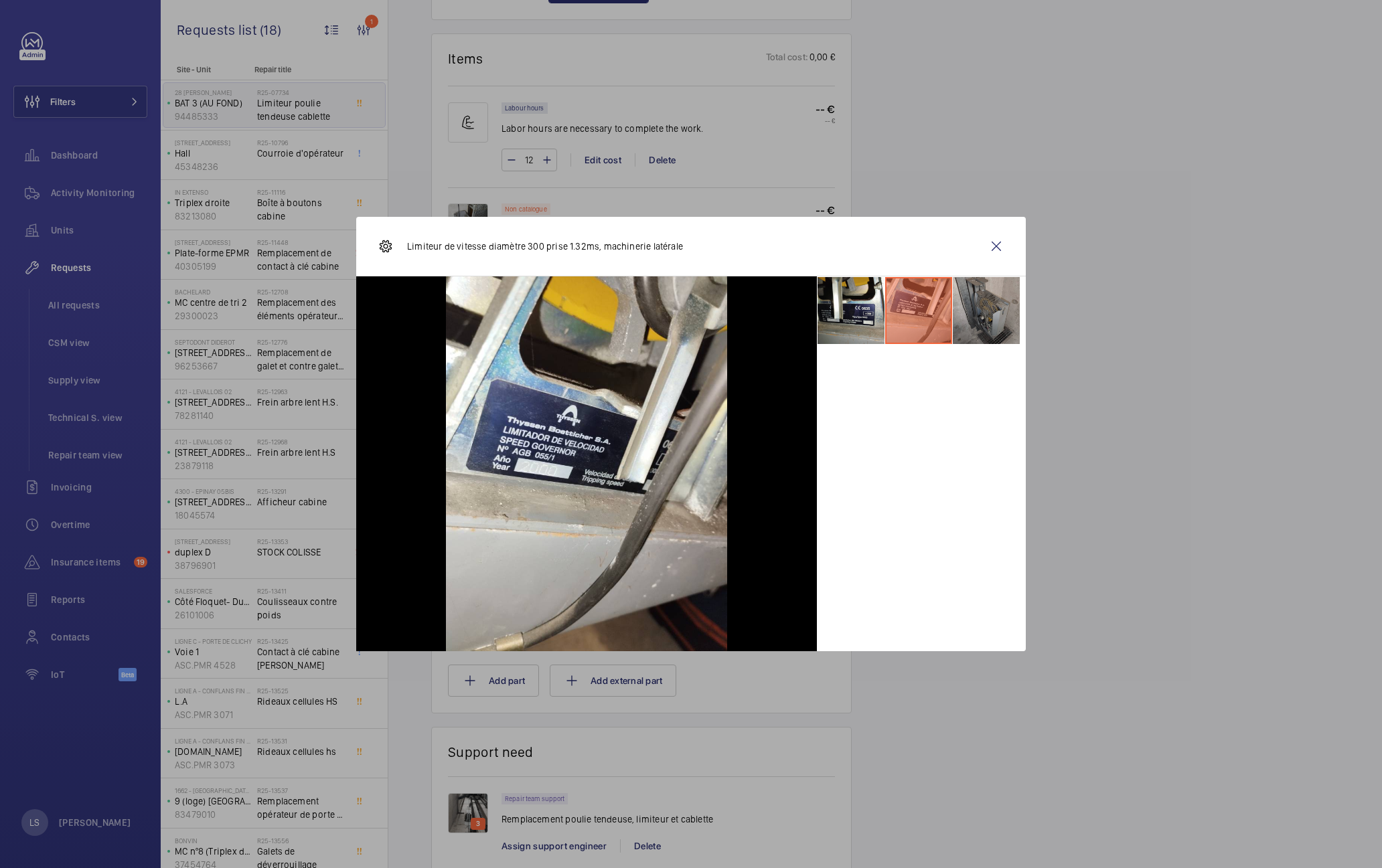
click at [972, 329] on li at bounding box center [986, 310] width 67 height 67
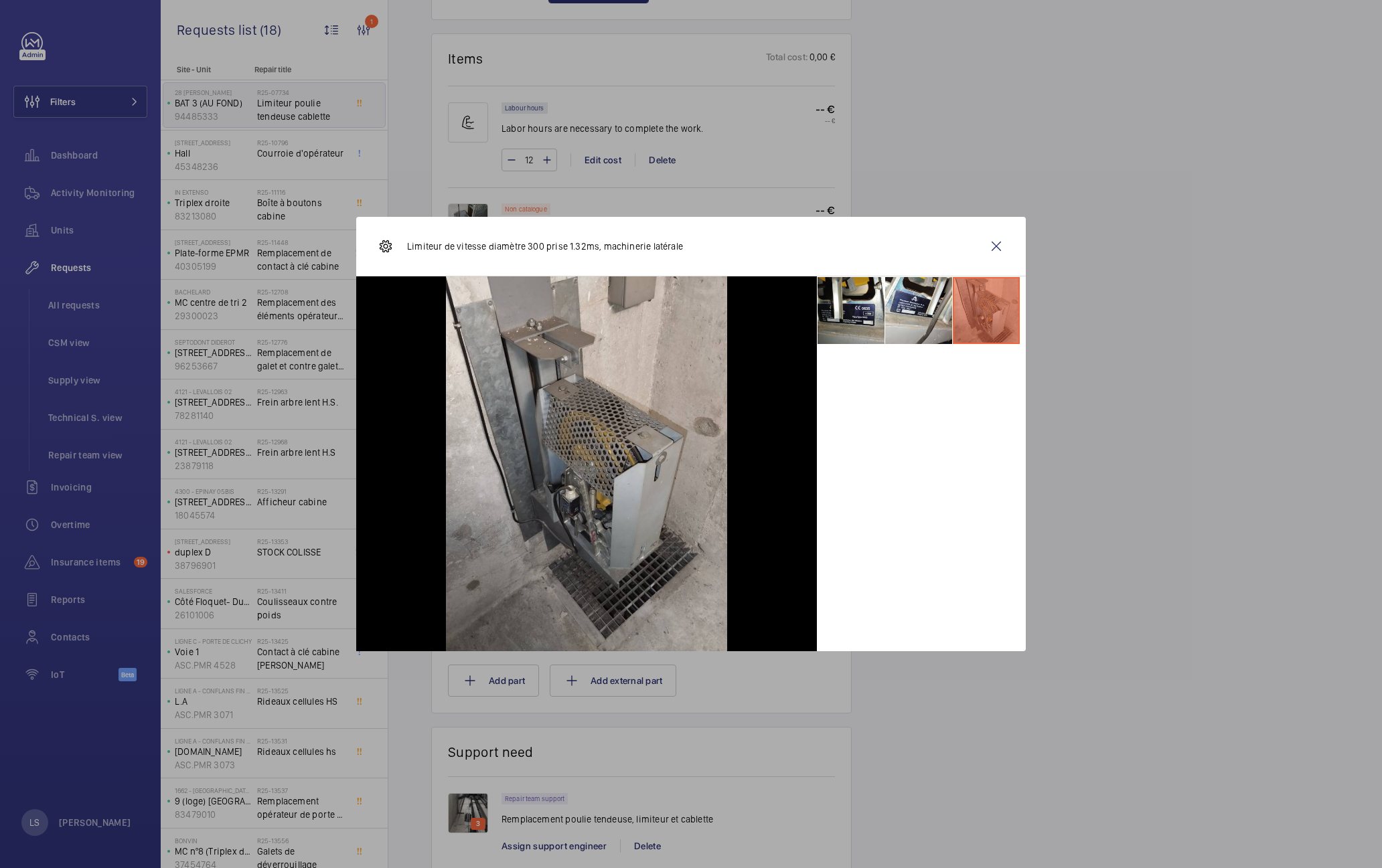
click at [1099, 375] on div at bounding box center [691, 434] width 1382 height 868
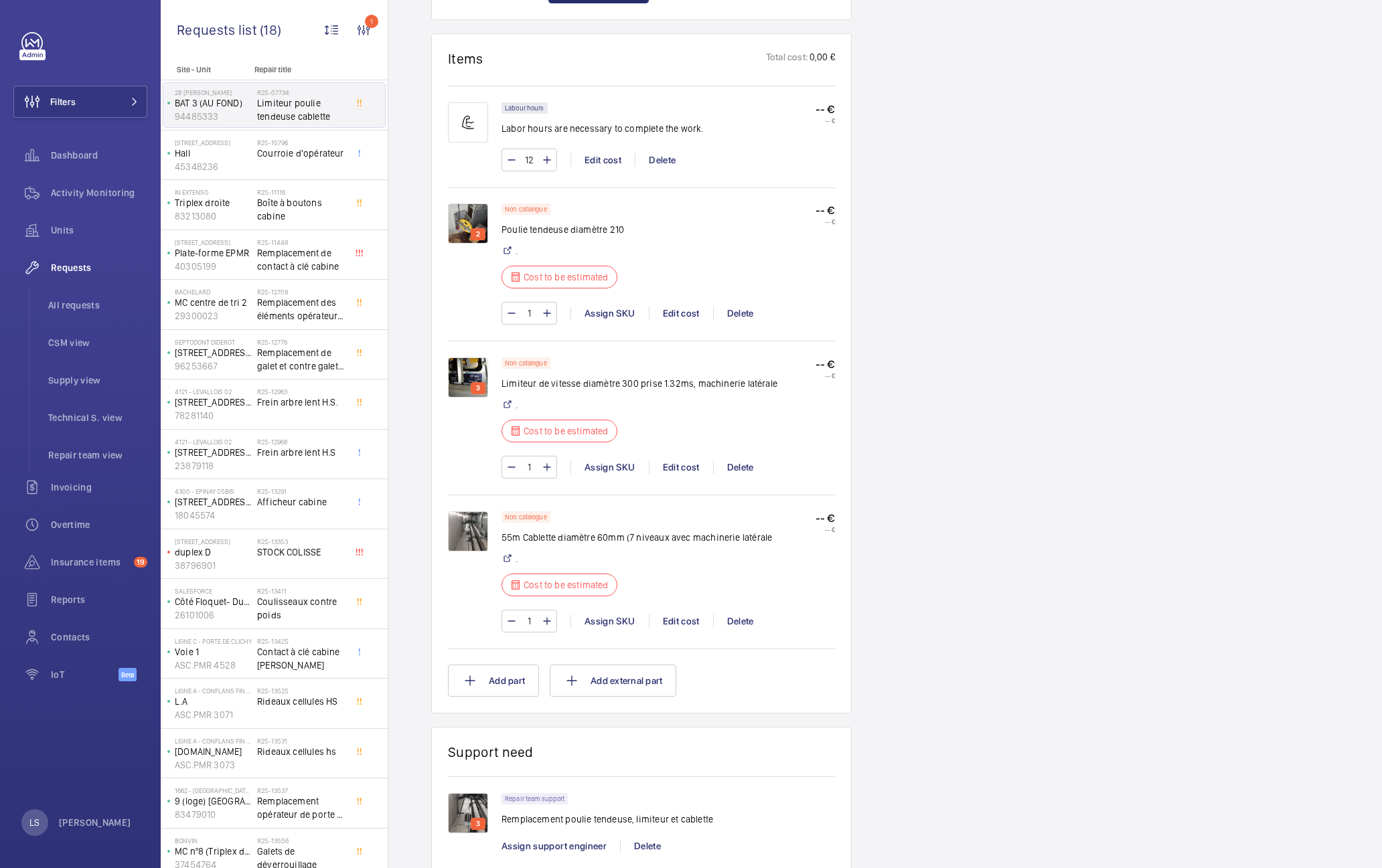
click at [466, 534] on img at bounding box center [468, 532] width 40 height 40
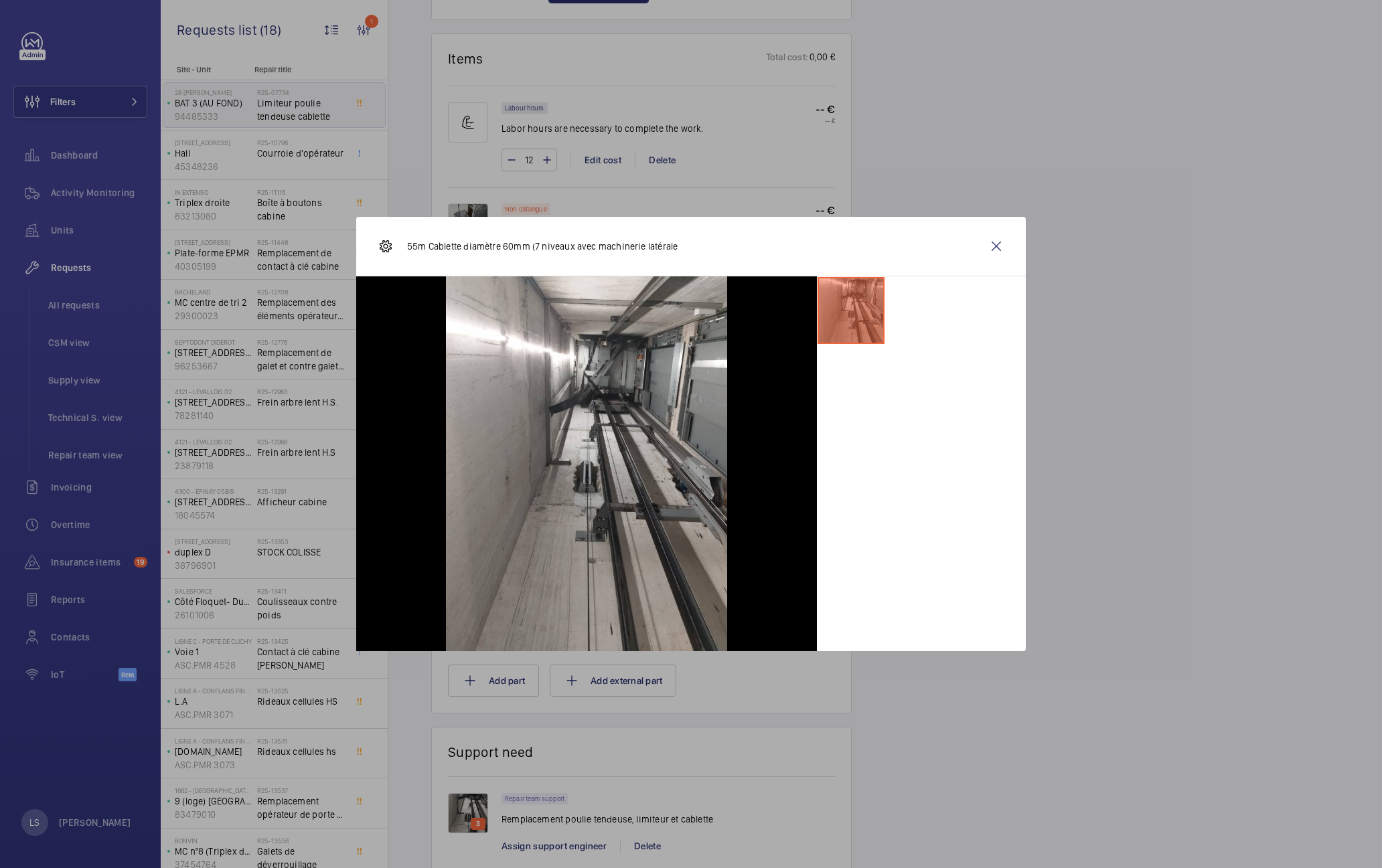
click at [1049, 349] on div at bounding box center [691, 434] width 1382 height 868
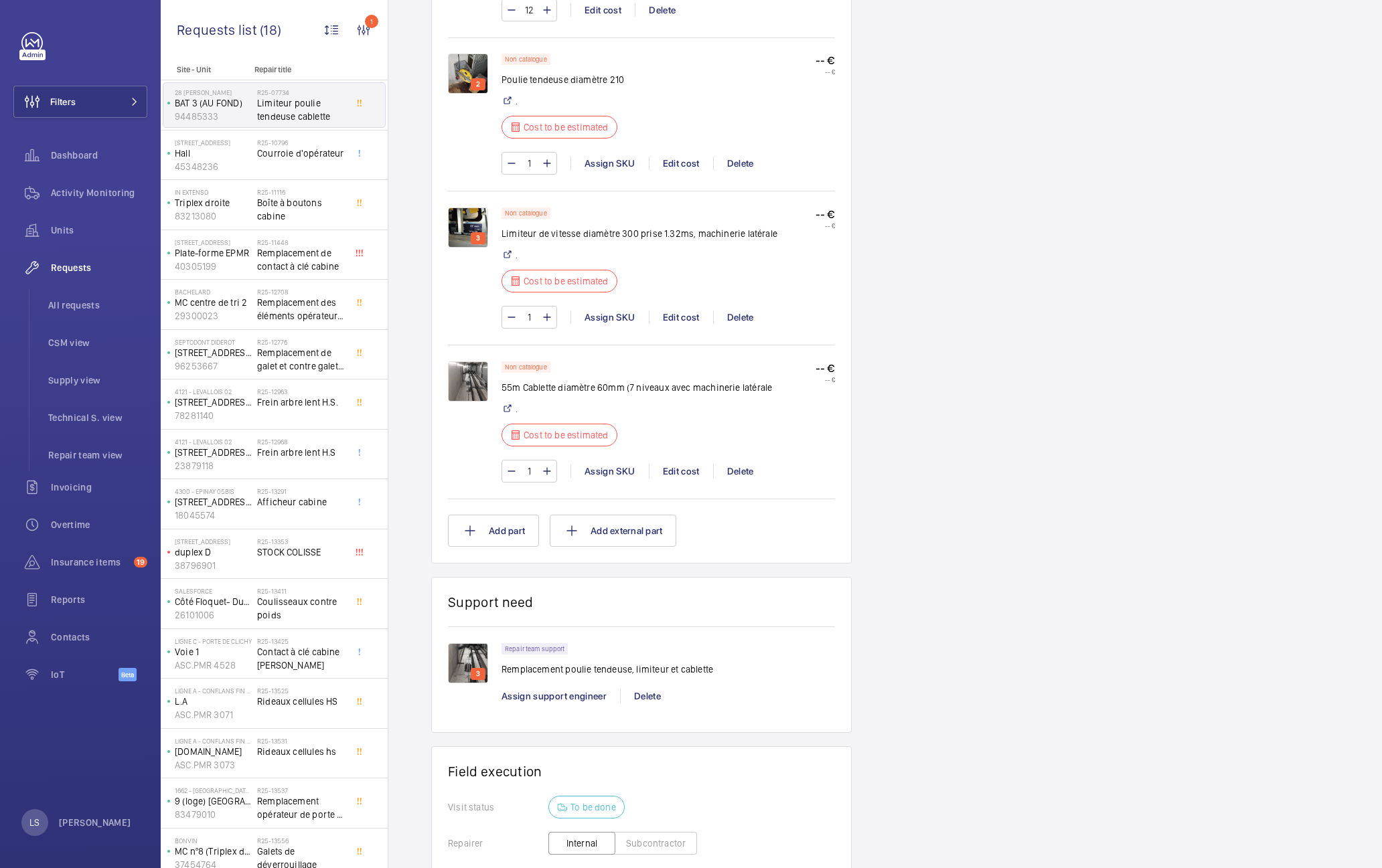
scroll to position [919, 0]
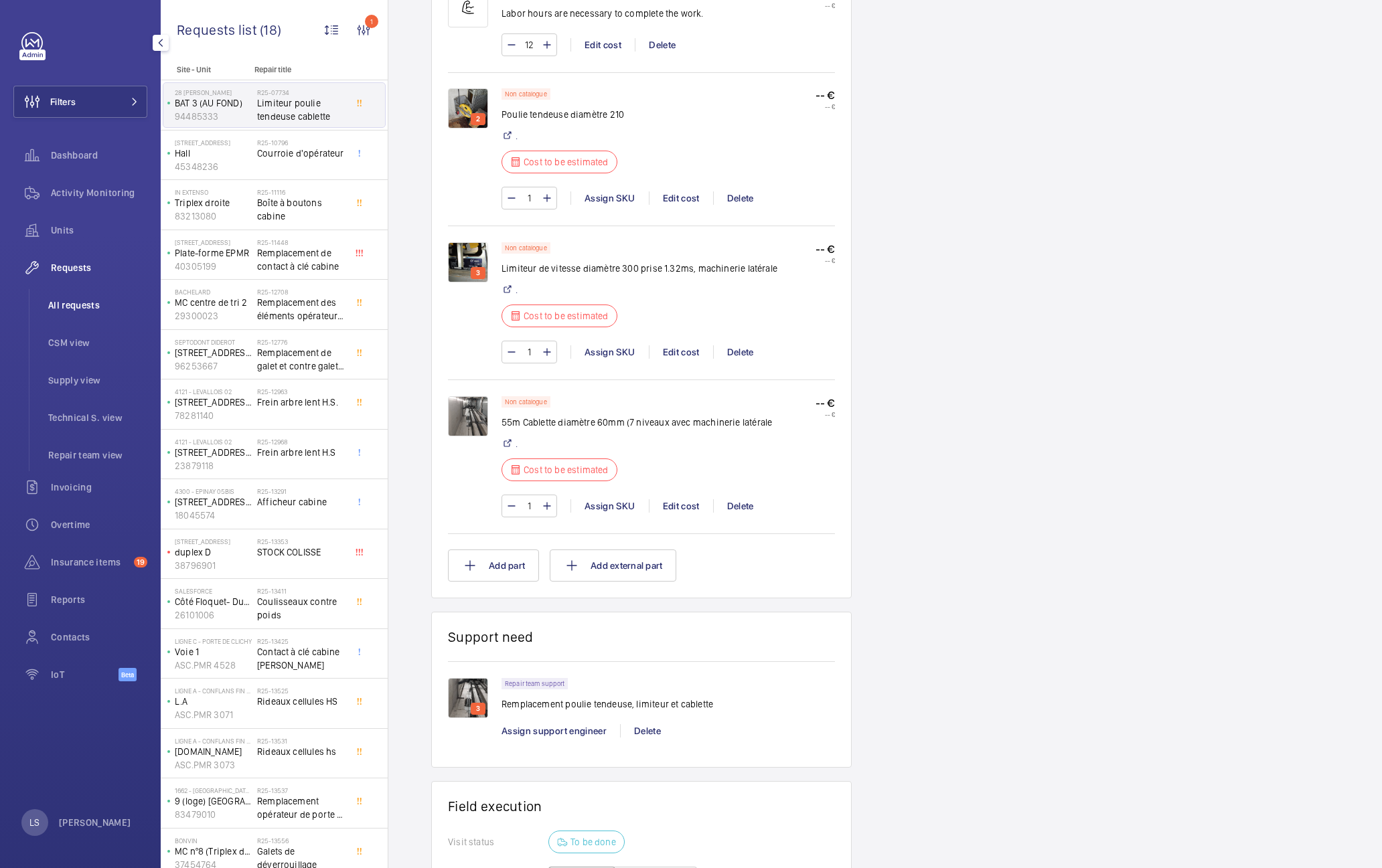
click at [82, 311] on span "All requests" at bounding box center [98, 305] width 99 height 13
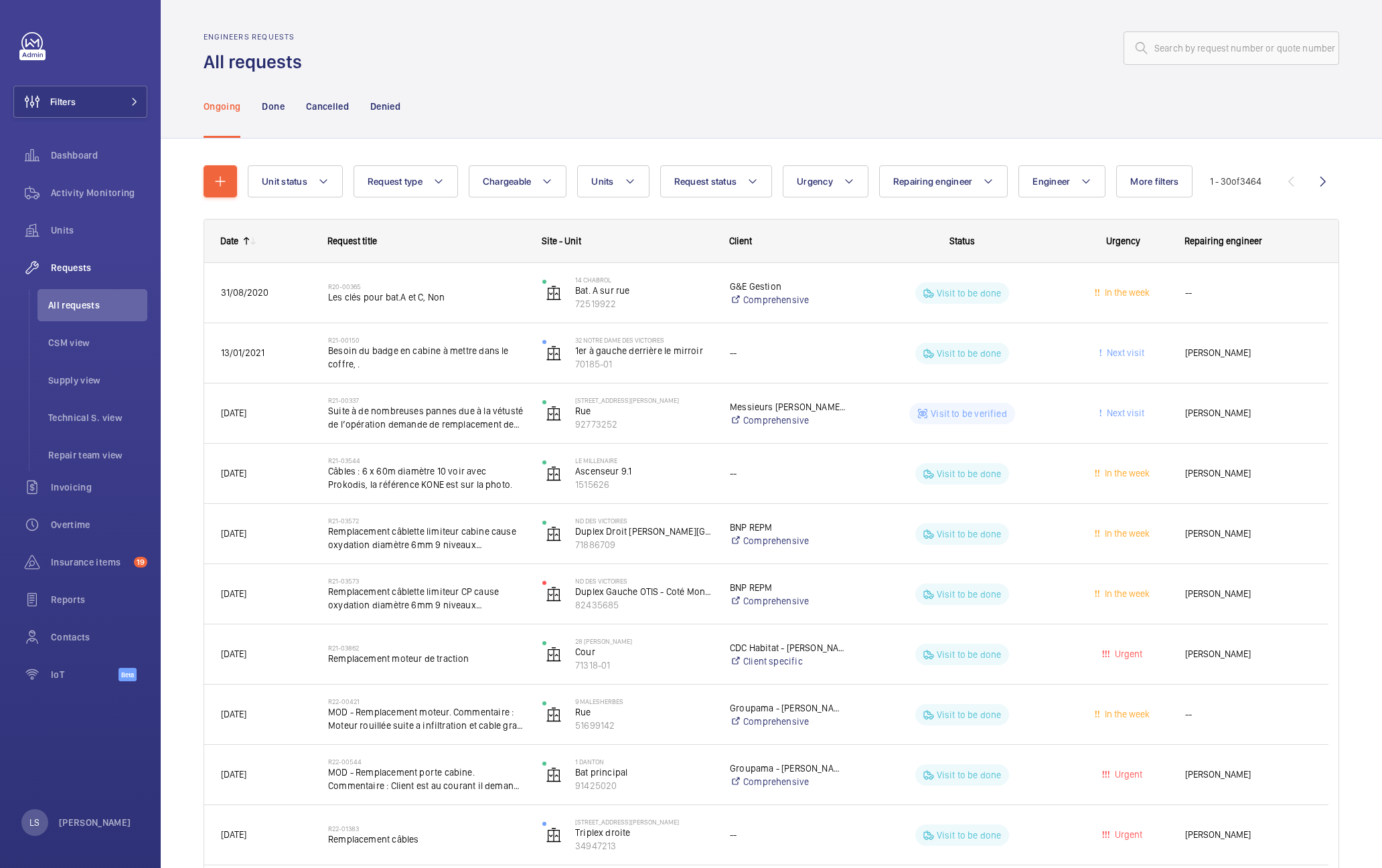
drag, startPoint x: 1338, startPoint y: 682, endPoint x: 1204, endPoint y: 622, distance: 146.8
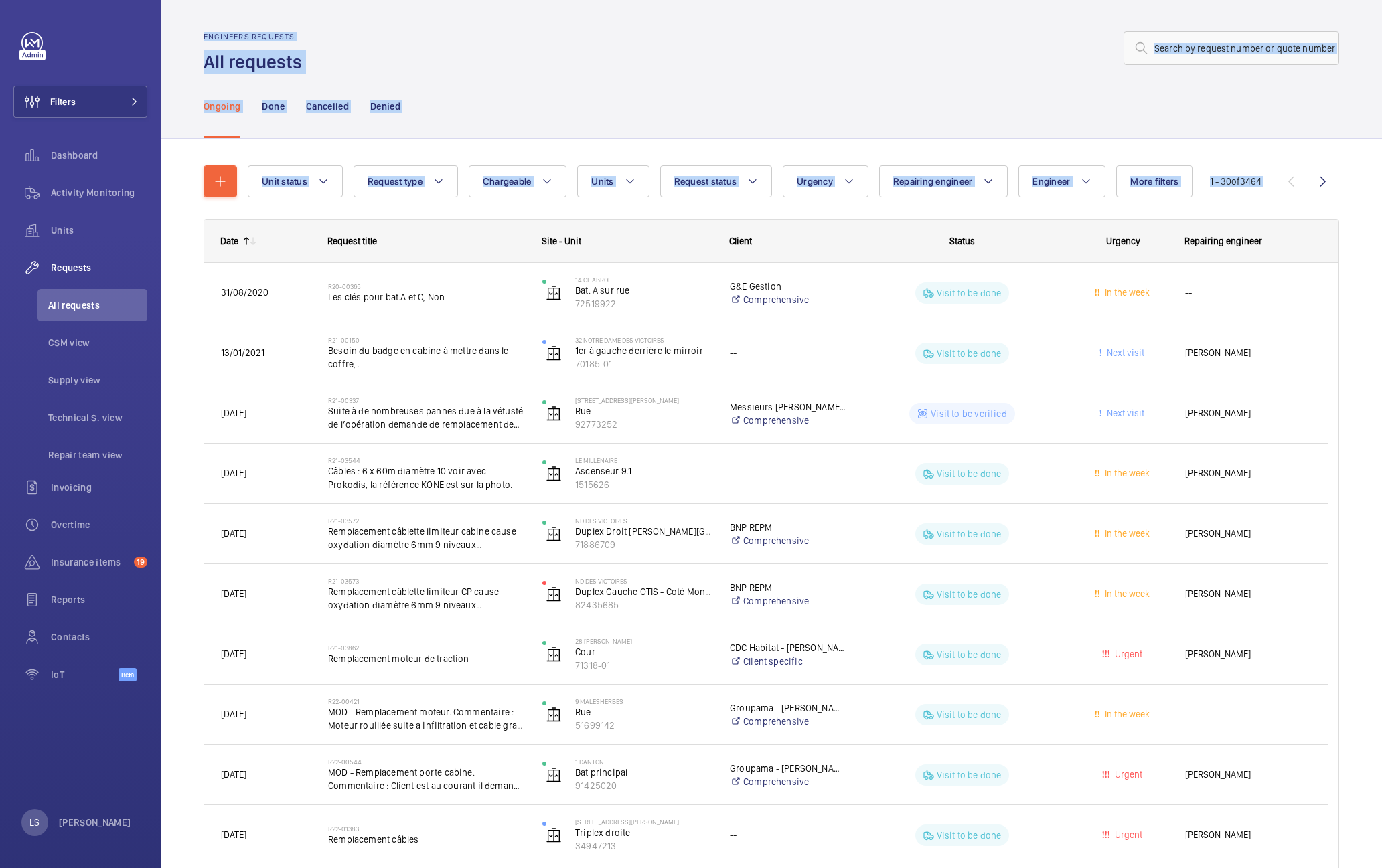
drag, startPoint x: 1331, startPoint y: 190, endPoint x: 185, endPoint y: 39, distance: 1155.9
click at [185, 39] on wm-front-admin-header "Engineers requests All requests" at bounding box center [770, 37] width 1221 height 74
